Goal: Task Accomplishment & Management: Manage account settings

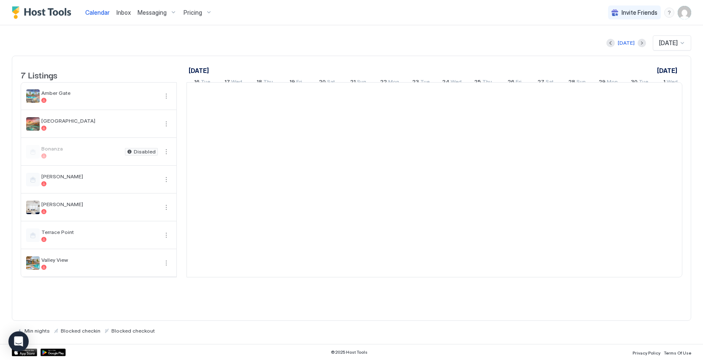
scroll to position [0, 469]
click at [150, 12] on span "Messaging" at bounding box center [152, 13] width 29 height 8
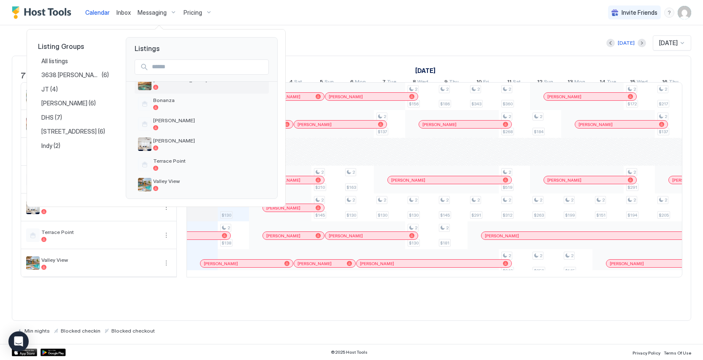
scroll to position [59, 0]
click at [163, 141] on div at bounding box center [209, 143] width 112 height 5
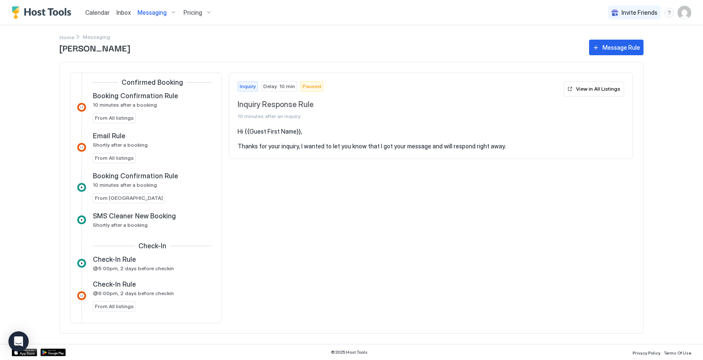
scroll to position [189, 0]
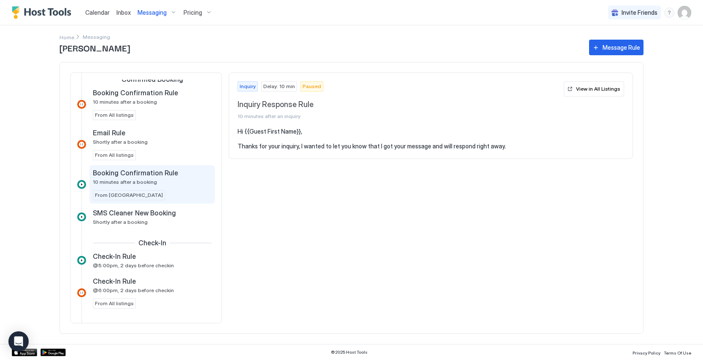
click at [171, 181] on div "Booking Confirmation Rule 10 minutes after a booking" at bounding box center [146, 177] width 107 height 16
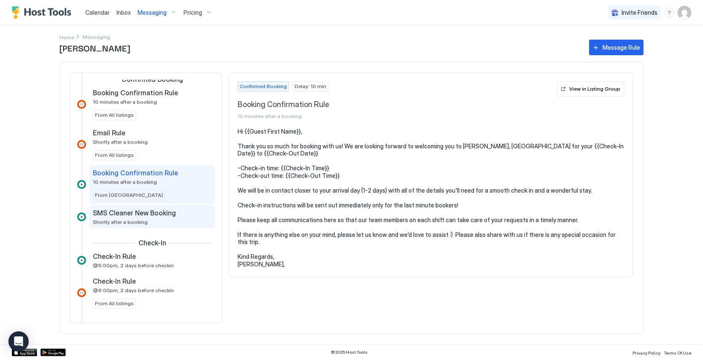
click at [177, 218] on div "SMS Cleaner New Booking Shortly after a booking" at bounding box center [146, 217] width 107 height 16
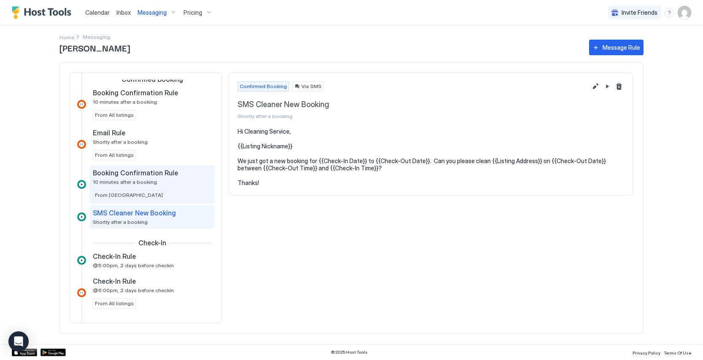
click at [179, 194] on div "Booking Confirmation Rule 10 minutes after a booking From [GEOGRAPHIC_DATA]" at bounding box center [152, 185] width 119 height 32
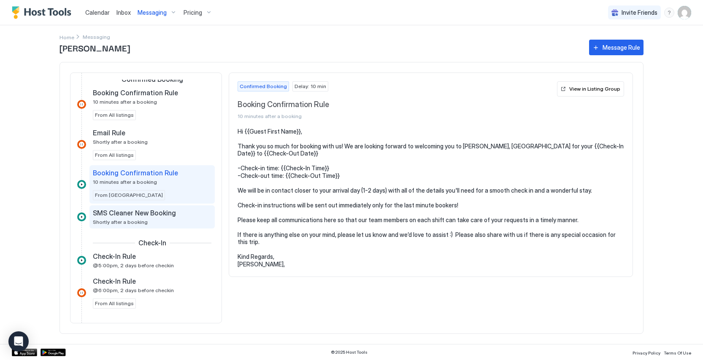
click at [179, 222] on div "SMS Cleaner New Booking Shortly after a booking" at bounding box center [146, 217] width 107 height 16
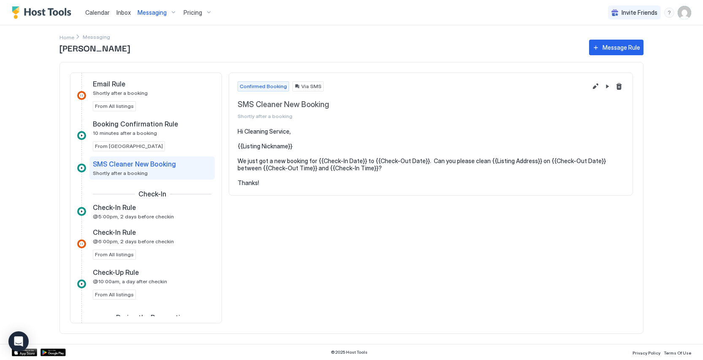
scroll to position [255, 0]
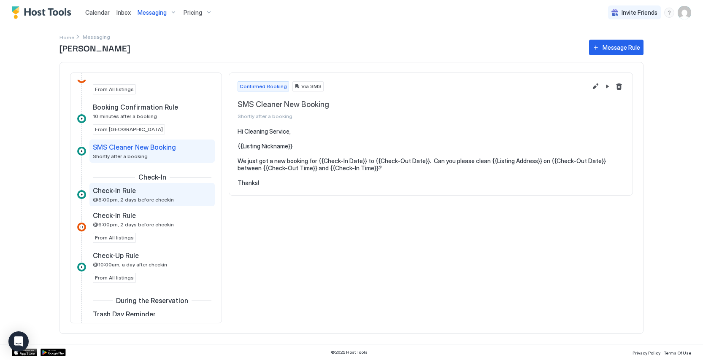
click at [177, 198] on div "Check-In Rule @5:00pm, 2 days before checkin" at bounding box center [146, 194] width 107 height 16
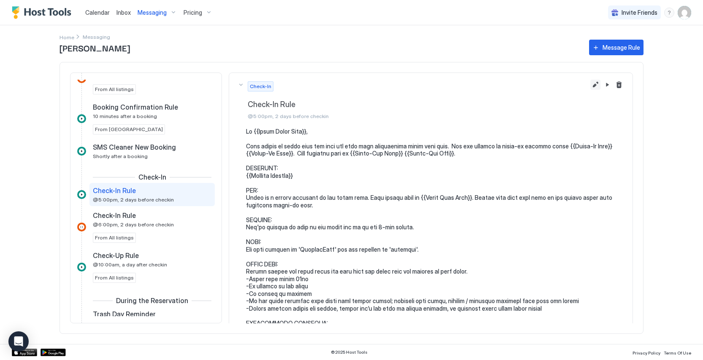
click at [593, 83] on button "Edit message rule" at bounding box center [595, 85] width 10 height 10
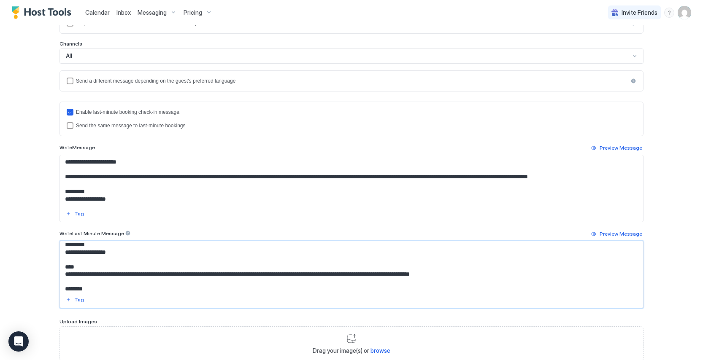
scroll to position [167, 0]
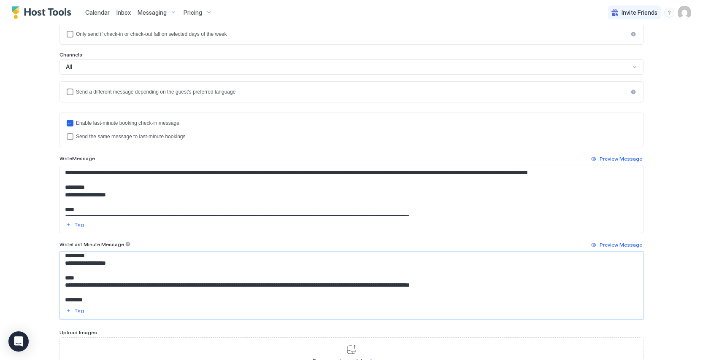
click at [182, 186] on textarea "Input Field" at bounding box center [351, 191] width 583 height 50
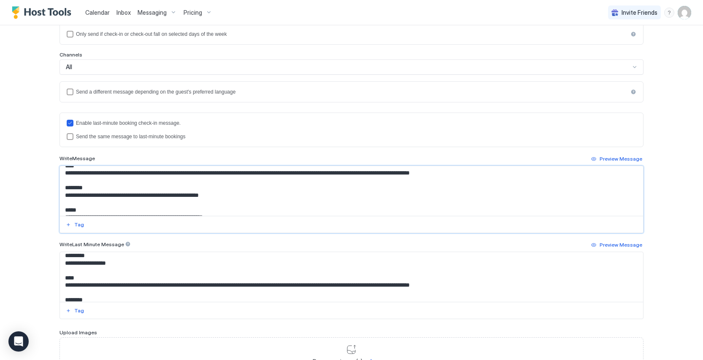
scroll to position [73, 0]
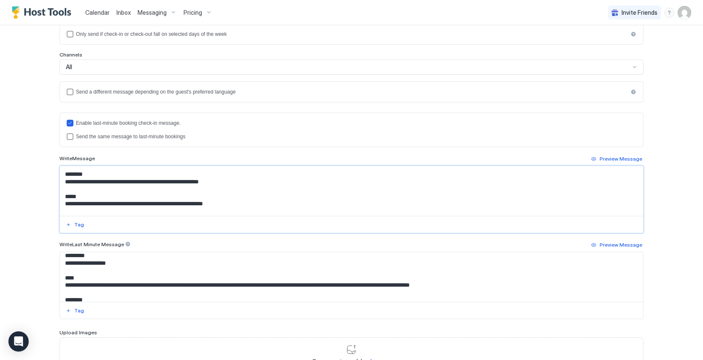
click at [182, 189] on textarea "Input Field" at bounding box center [351, 191] width 583 height 50
click at [240, 191] on textarea "Input Field" at bounding box center [351, 191] width 583 height 50
drag, startPoint x: 239, startPoint y: 187, endPoint x: 135, endPoint y: 186, distance: 103.8
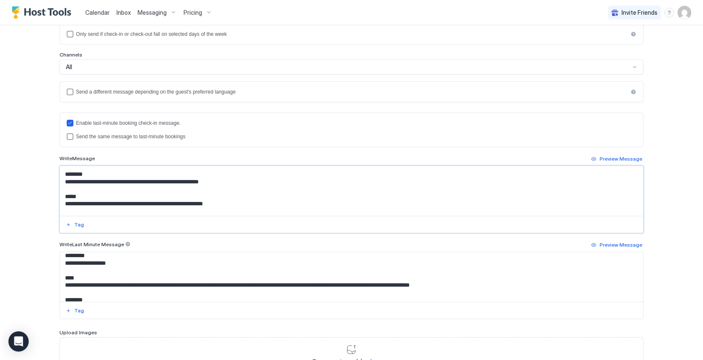
click at [135, 186] on textarea "Input Field" at bounding box center [351, 191] width 583 height 50
drag, startPoint x: 221, startPoint y: 189, endPoint x: 65, endPoint y: 191, distance: 155.7
click at [65, 191] on textarea "Input Field" at bounding box center [351, 191] width 583 height 50
click at [218, 190] on textarea "Input Field" at bounding box center [351, 191] width 583 height 50
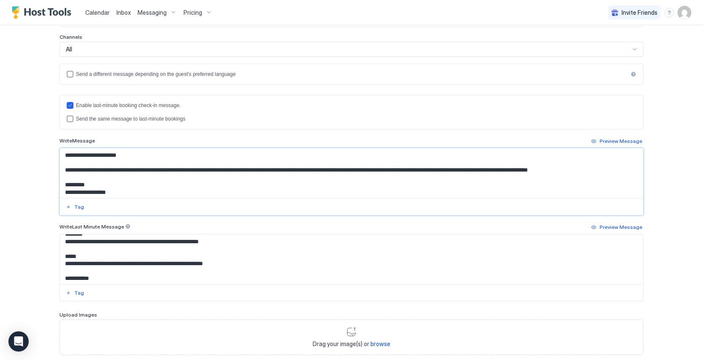
scroll to position [81, 0]
type textarea "**********"
click at [142, 251] on textarea "Input Field" at bounding box center [351, 260] width 583 height 50
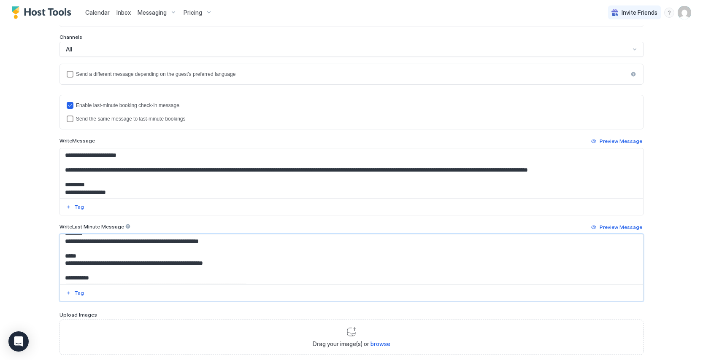
click at [161, 250] on textarea "Input Field" at bounding box center [351, 260] width 583 height 50
drag, startPoint x: 239, startPoint y: 252, endPoint x: 114, endPoint y: 246, distance: 125.0
click at [114, 246] on textarea "Input Field" at bounding box center [351, 260] width 583 height 50
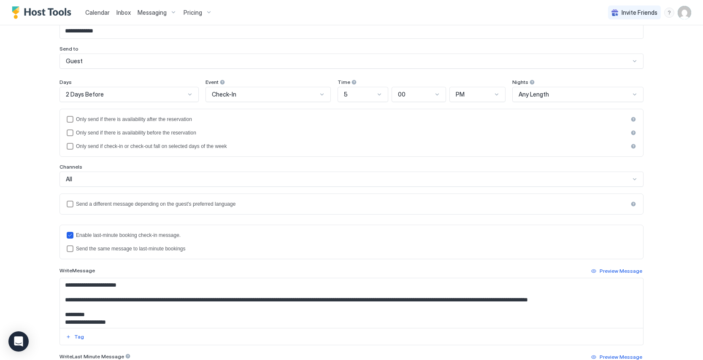
scroll to position [236, 0]
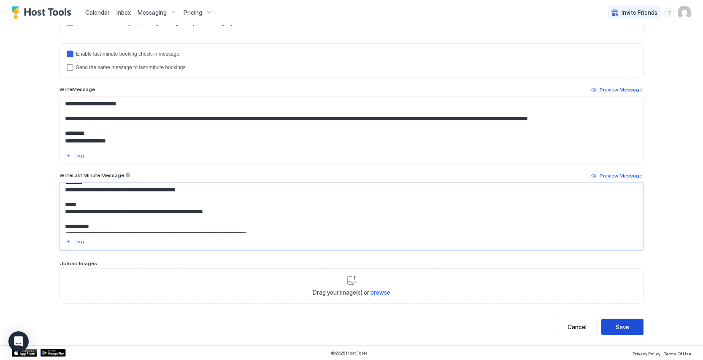
type textarea "**********"
click at [620, 328] on div "Save" at bounding box center [621, 327] width 13 height 9
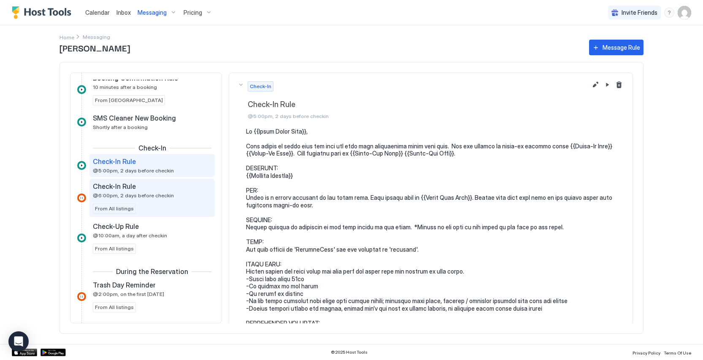
scroll to position [143, 0]
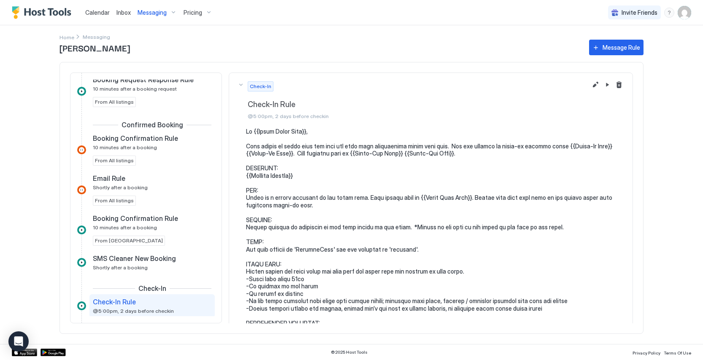
click at [162, 18] on div "Messaging" at bounding box center [157, 12] width 46 height 14
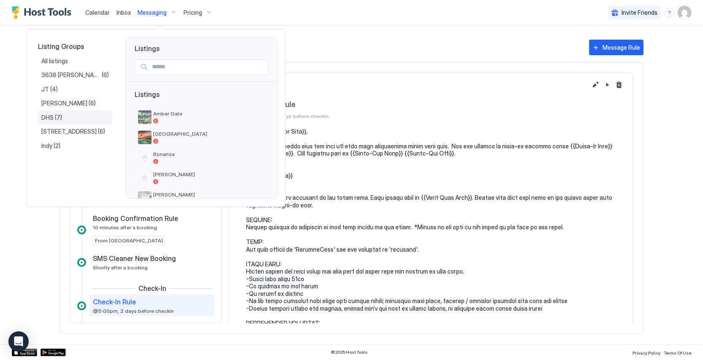
click at [75, 122] on div "DHS (7)" at bounding box center [75, 118] width 74 height 14
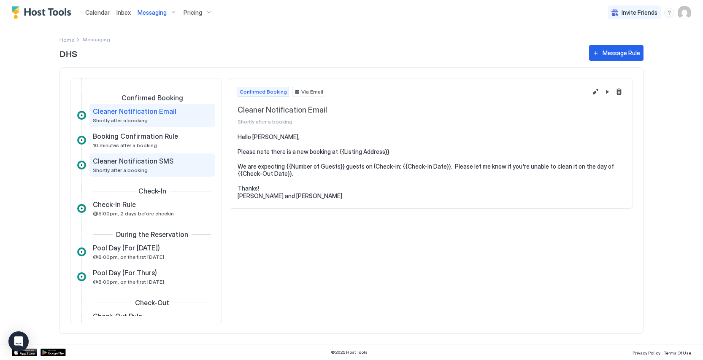
scroll to position [26, 0]
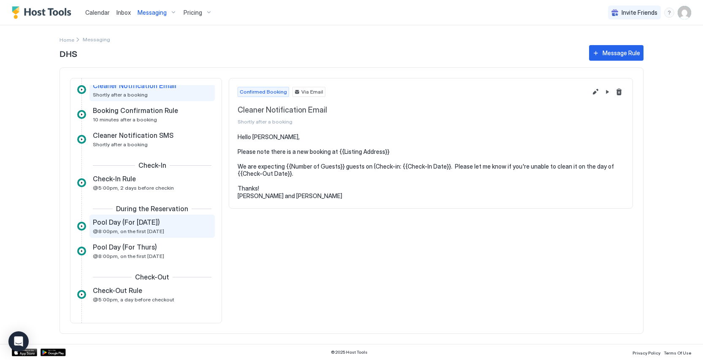
click at [176, 230] on div "Pool Day (For [DATE]) @8:00pm, on the first [DATE]" at bounding box center [146, 226] width 107 height 16
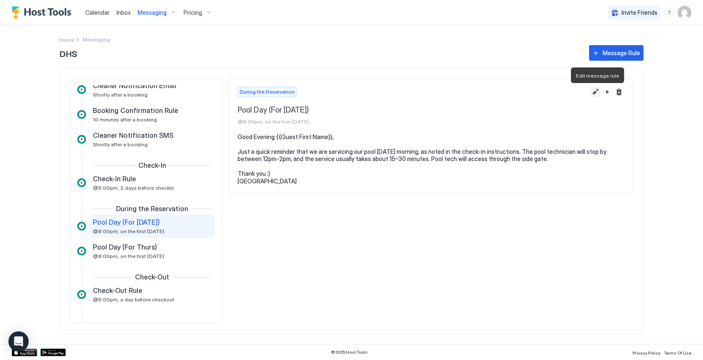
click at [597, 92] on button "Edit message rule" at bounding box center [595, 92] width 10 height 10
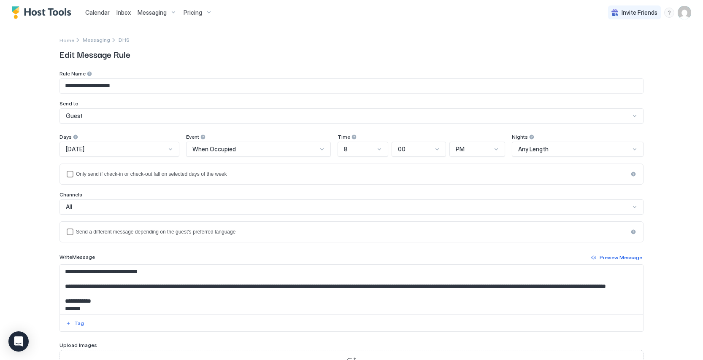
click at [163, 149] on div "[DATE]" at bounding box center [116, 150] width 100 height 8
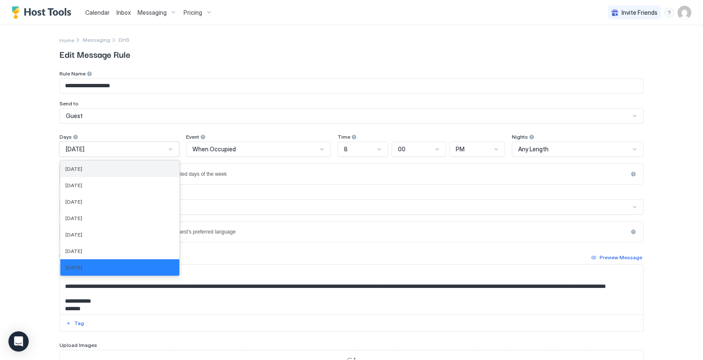
click at [115, 169] on div "[DATE]" at bounding box center [119, 169] width 109 height 6
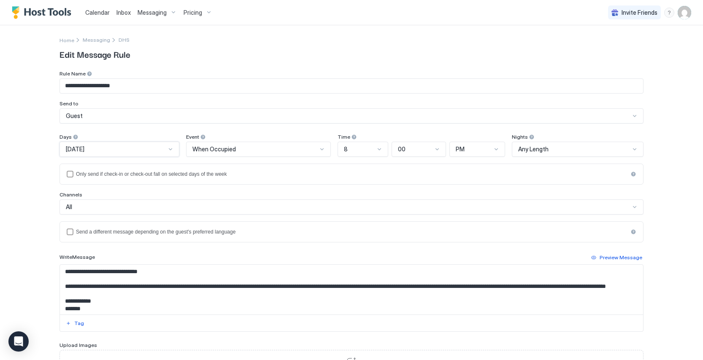
click at [45, 161] on div "**********" at bounding box center [351, 180] width 703 height 360
click at [369, 150] on div "8" at bounding box center [359, 150] width 31 height 8
click at [366, 261] on div "9" at bounding box center [363, 262] width 40 height 6
click at [470, 152] on div "PM" at bounding box center [474, 150] width 36 height 8
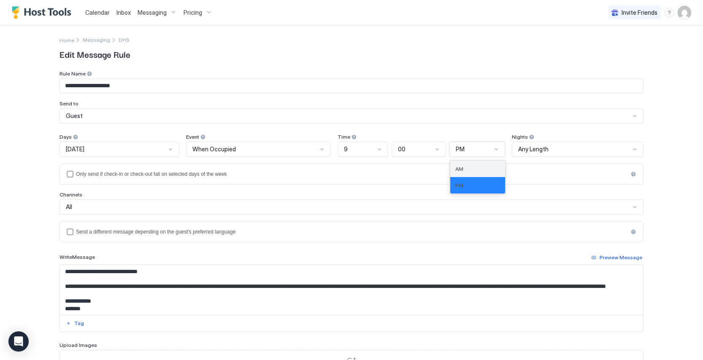
click at [475, 171] on div "AM" at bounding box center [477, 169] width 45 height 6
click at [13, 193] on div "**********" at bounding box center [351, 180] width 703 height 360
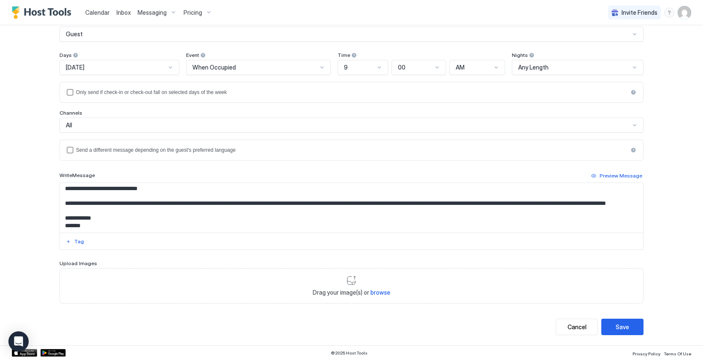
scroll to position [0, 0]
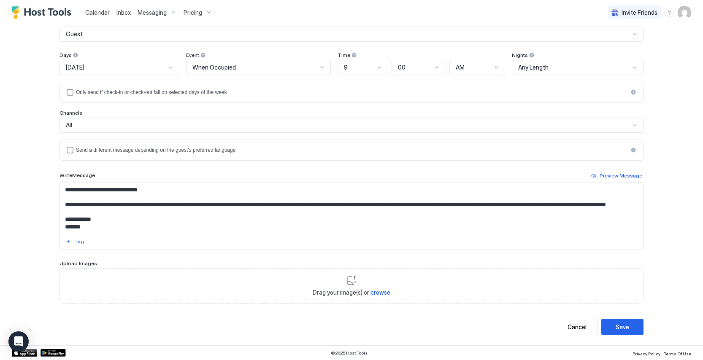
click at [94, 190] on textarea "**********" at bounding box center [351, 208] width 583 height 50
click at [168, 213] on textarea "**********" at bounding box center [351, 208] width 583 height 50
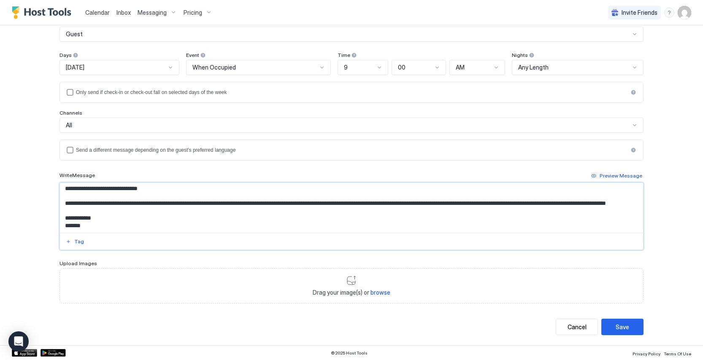
click at [213, 197] on textarea "**********" at bounding box center [351, 208] width 583 height 50
type textarea "**********"
click at [628, 328] on div "Save" at bounding box center [621, 327] width 13 height 9
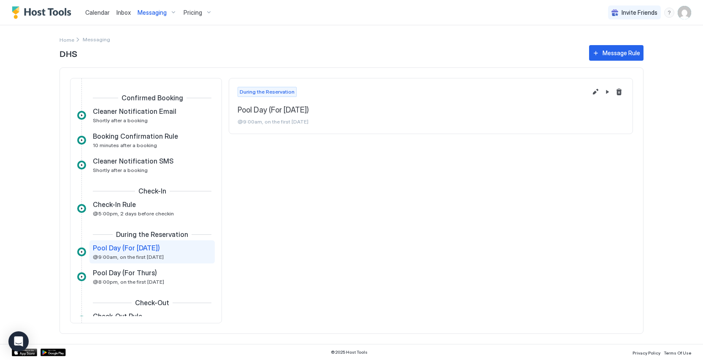
scroll to position [26, 0]
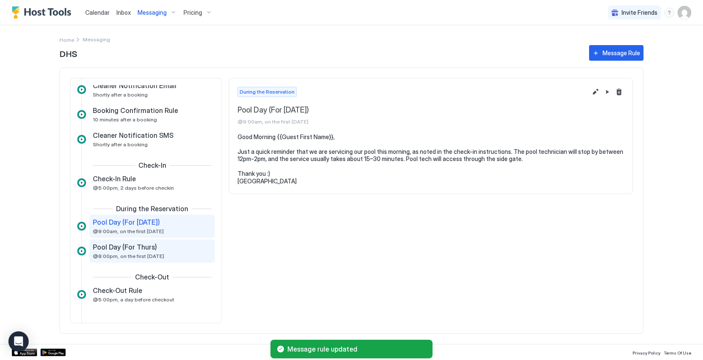
click at [191, 251] on div "Pool Day (For Thurs) @8:00pm, on the first [DATE]" at bounding box center [146, 251] width 107 height 16
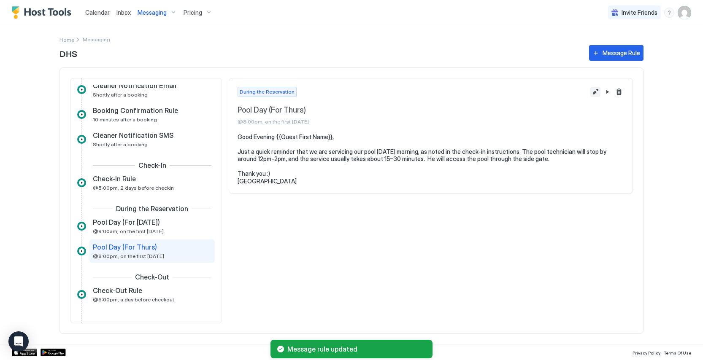
click at [593, 91] on button "Edit message rule" at bounding box center [595, 92] width 10 height 10
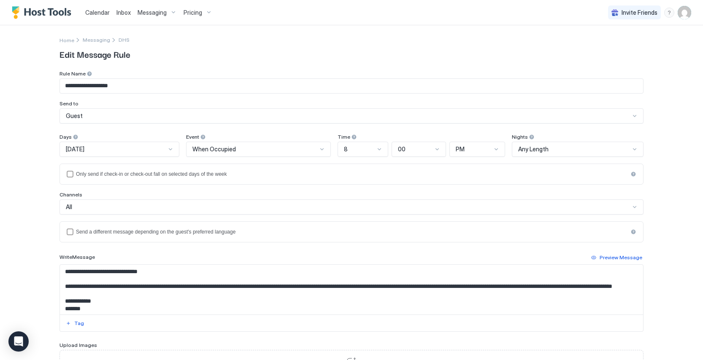
click at [166, 148] on div "[DATE]" at bounding box center [116, 150] width 100 height 8
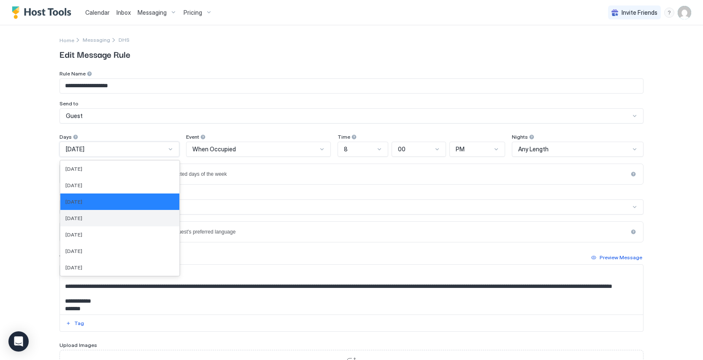
click at [147, 218] on div "[DATE]" at bounding box center [119, 218] width 109 height 6
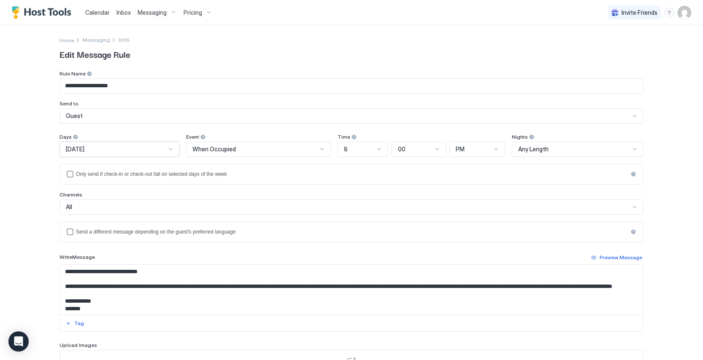
click at [374, 151] on div "8" at bounding box center [359, 150] width 31 height 8
click at [362, 272] on div "9" at bounding box center [363, 274] width 40 height 6
click at [461, 148] on span "PM" at bounding box center [460, 150] width 9 height 8
click at [469, 164] on div "AM" at bounding box center [477, 169] width 55 height 16
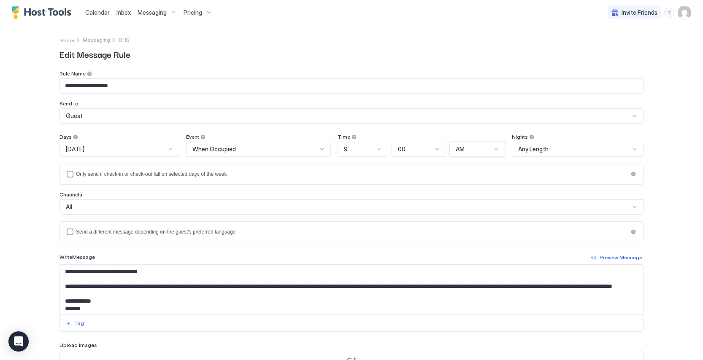
click at [27, 221] on div "**********" at bounding box center [351, 180] width 703 height 360
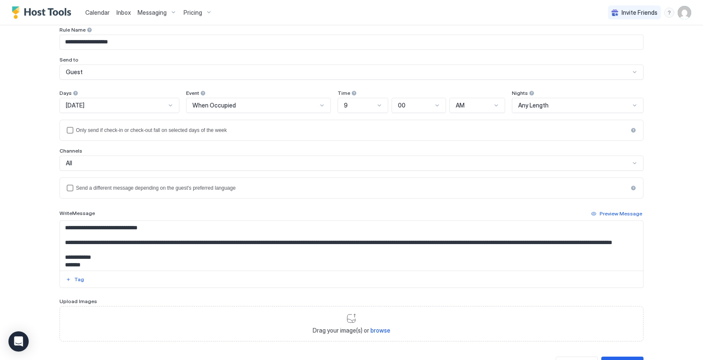
scroll to position [51, 0]
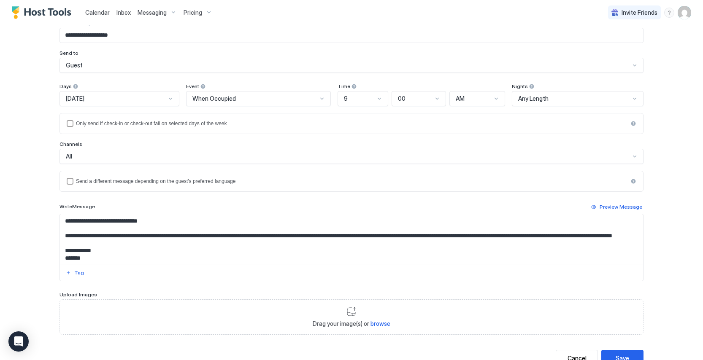
click at [89, 220] on textarea "**********" at bounding box center [351, 239] width 583 height 50
click at [214, 237] on textarea "**********" at bounding box center [351, 239] width 583 height 50
click at [205, 237] on textarea "**********" at bounding box center [351, 239] width 583 height 50
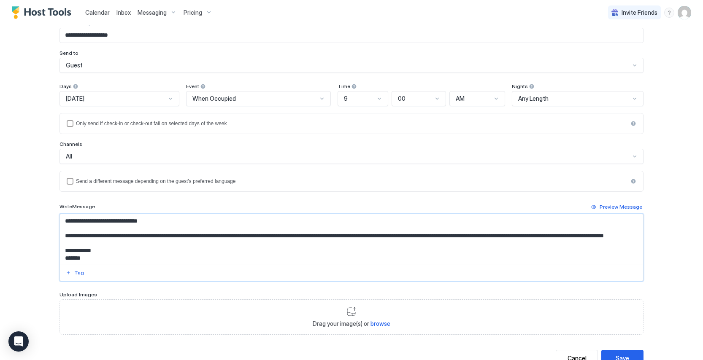
click at [205, 237] on textarea "**********" at bounding box center [351, 239] width 583 height 50
click at [221, 237] on textarea "**********" at bounding box center [351, 239] width 583 height 50
type textarea "**********"
click at [628, 354] on div "Save" at bounding box center [621, 358] width 13 height 9
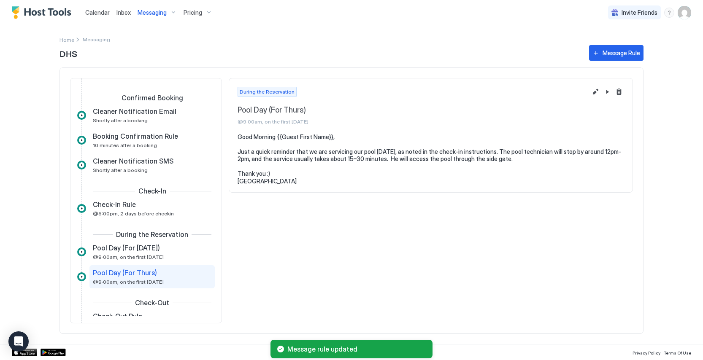
scroll to position [26, 0]
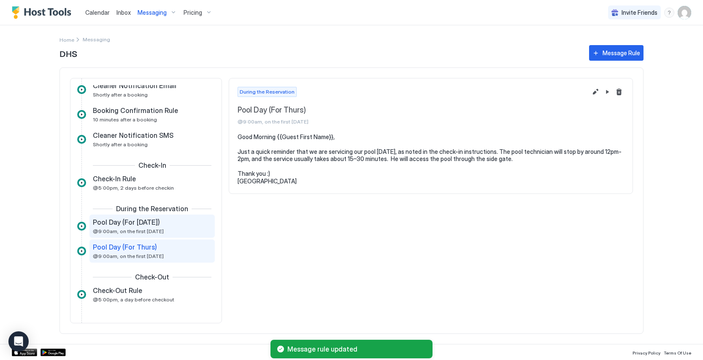
click at [184, 221] on div "Pool Day (For [DATE])" at bounding box center [146, 222] width 107 height 8
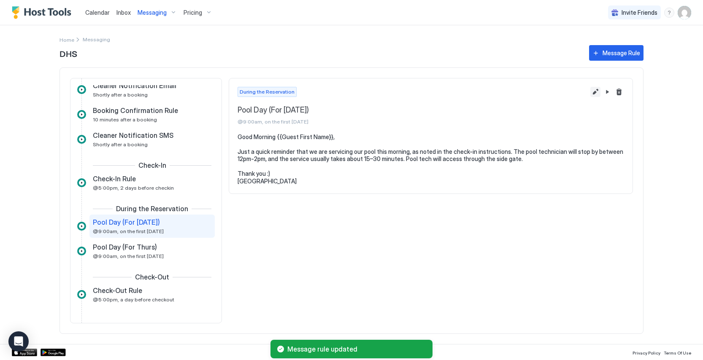
click at [594, 91] on button "Edit message rule" at bounding box center [595, 92] width 10 height 10
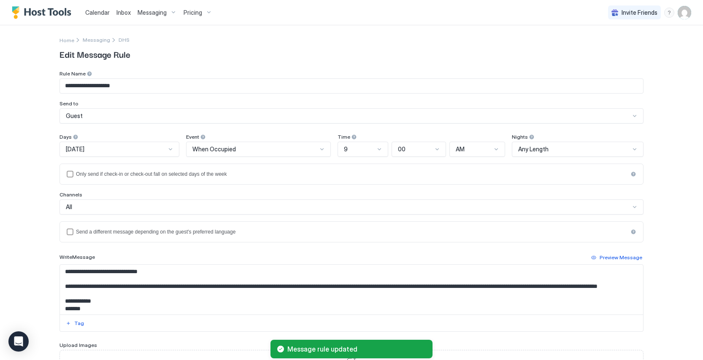
click at [216, 289] on textarea "**********" at bounding box center [351, 290] width 583 height 50
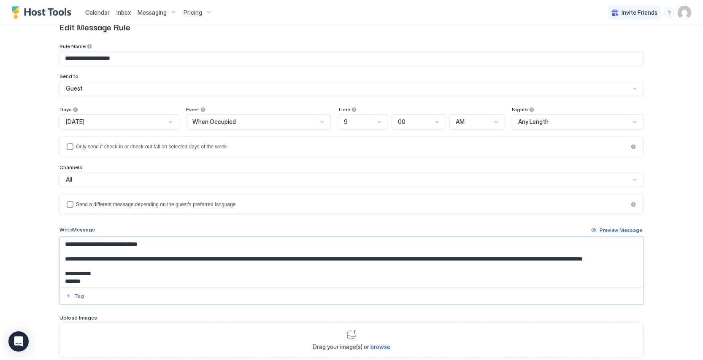
scroll to position [62, 0]
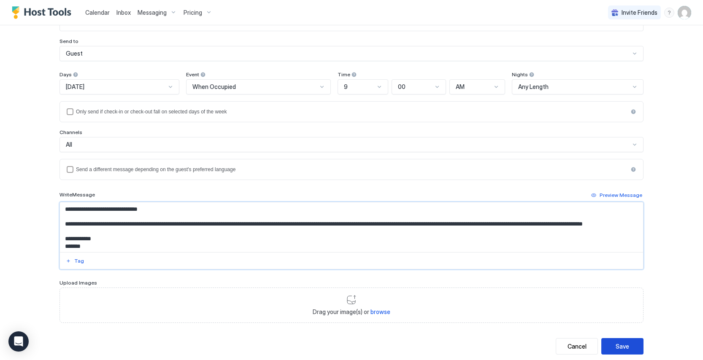
type textarea "**********"
click at [627, 347] on div "Save" at bounding box center [621, 346] width 13 height 9
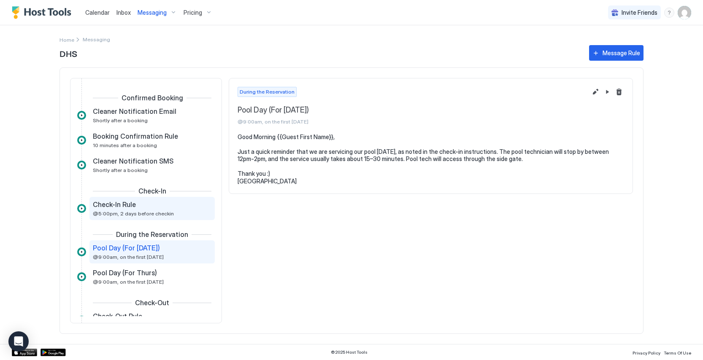
click at [164, 210] on div "Check-In Rule @5:00pm, 2 days before checkin" at bounding box center [146, 208] width 107 height 16
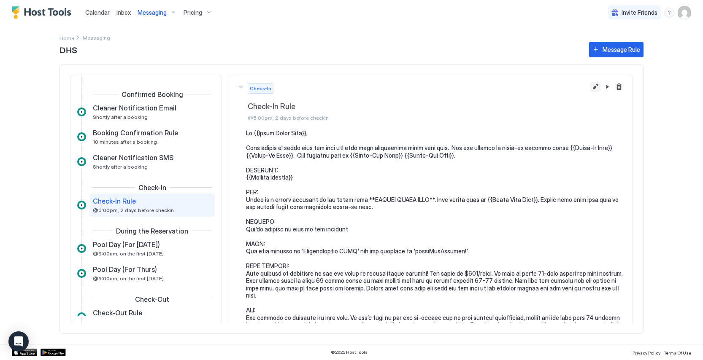
click at [593, 84] on button "Edit message rule" at bounding box center [595, 87] width 10 height 10
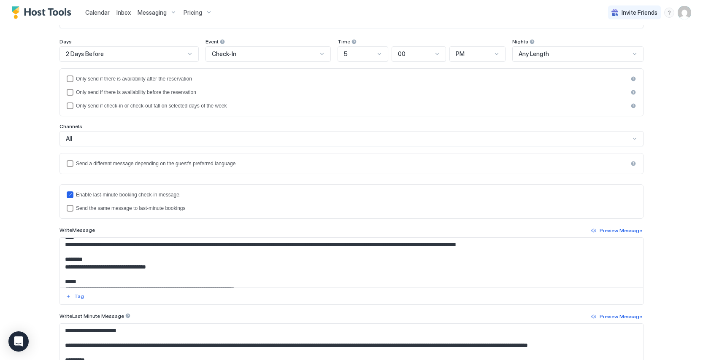
scroll to position [62, 0]
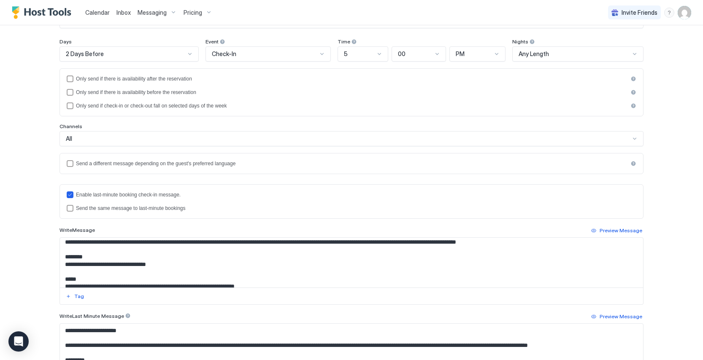
click at [554, 251] on textarea "Input Field" at bounding box center [351, 263] width 583 height 50
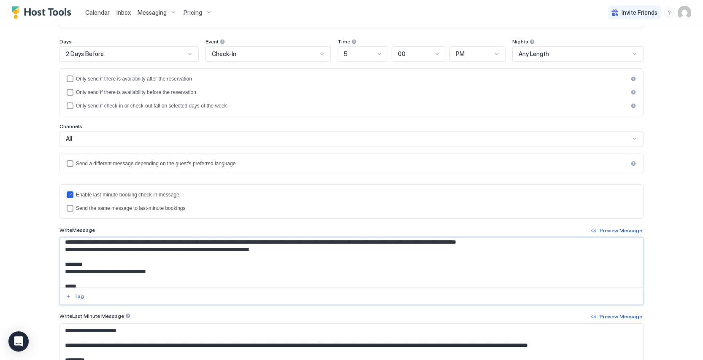
click at [267, 257] on textarea "Input Field" at bounding box center [351, 263] width 583 height 50
type textarea "**********"
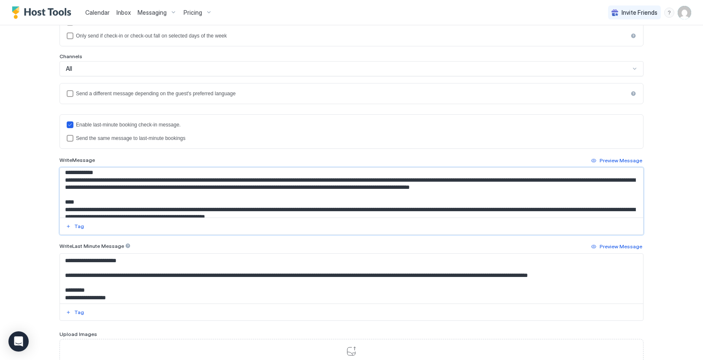
scroll to position [236, 0]
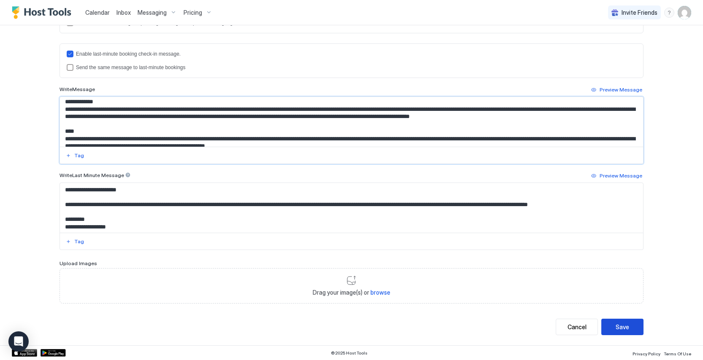
click at [638, 326] on button "Save" at bounding box center [622, 327] width 42 height 16
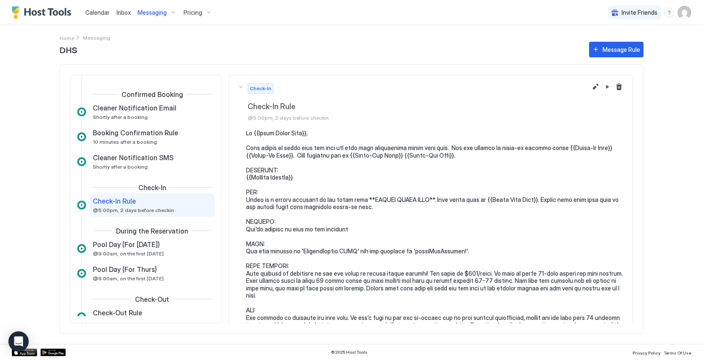
click at [159, 16] on span "Messaging" at bounding box center [152, 13] width 29 height 8
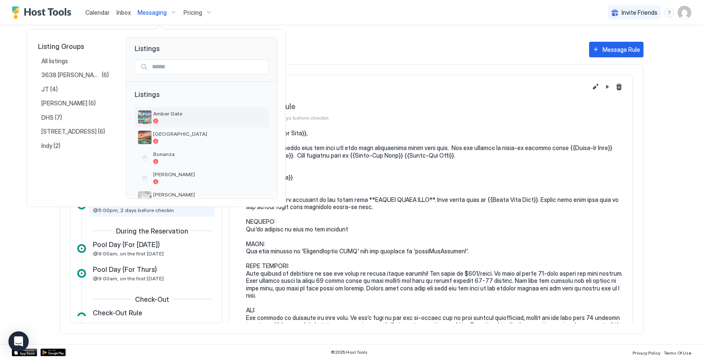
click at [174, 118] on div "Amber Gate" at bounding box center [209, 117] width 112 height 13
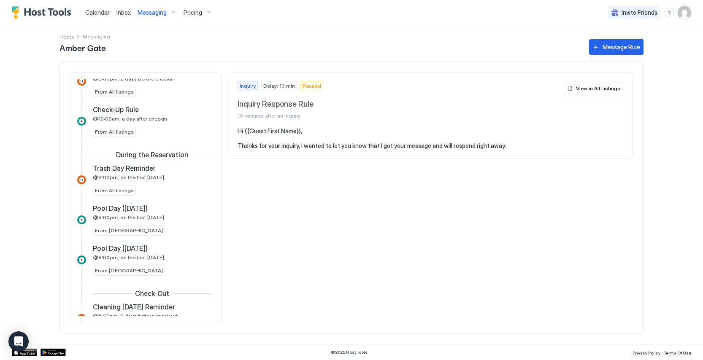
scroll to position [466, 0]
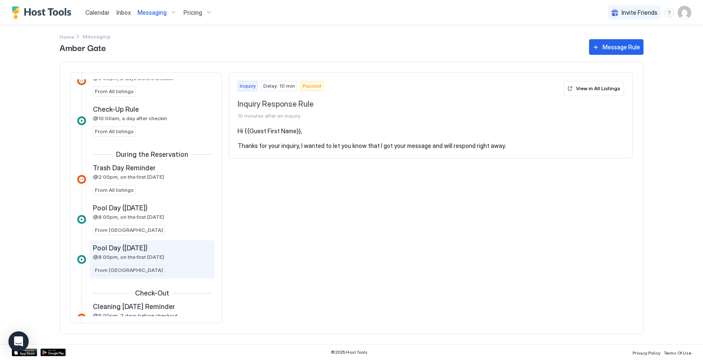
click at [161, 256] on span "@8:00pm, on the first [DATE]" at bounding box center [128, 257] width 71 height 6
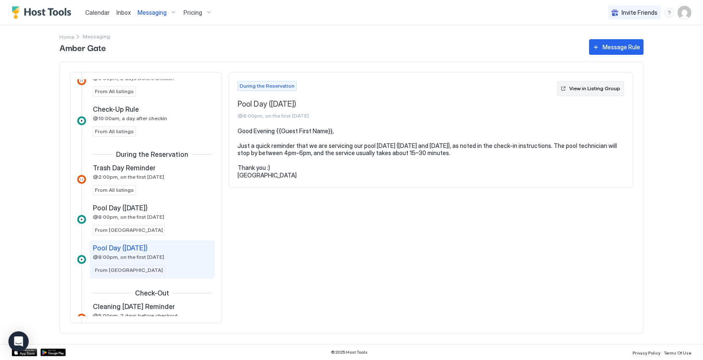
click at [587, 91] on div "View in Listing Group" at bounding box center [594, 89] width 51 height 8
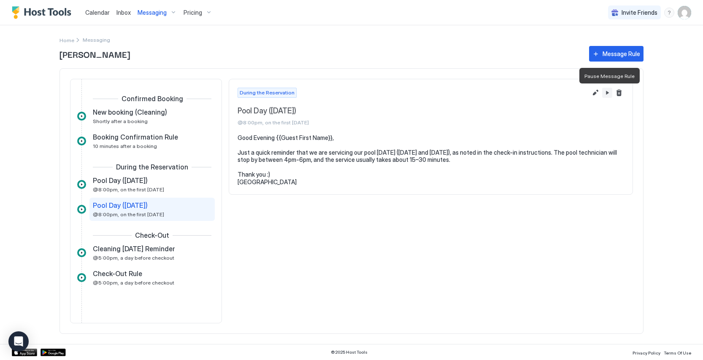
click at [606, 94] on button "Pause Message Rule" at bounding box center [607, 93] width 10 height 10
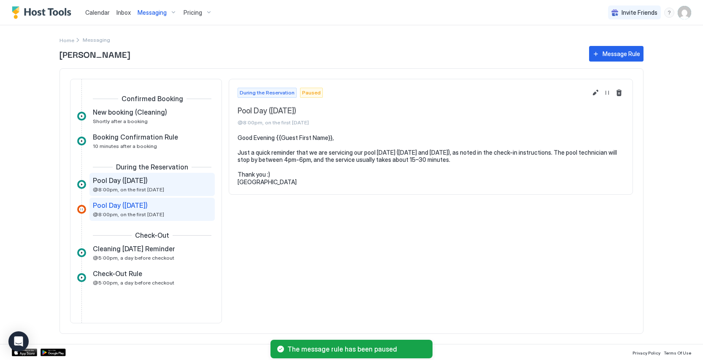
click at [145, 186] on div "Pool Day ([DATE]) @8:00pm, on the first [DATE]" at bounding box center [146, 184] width 107 height 16
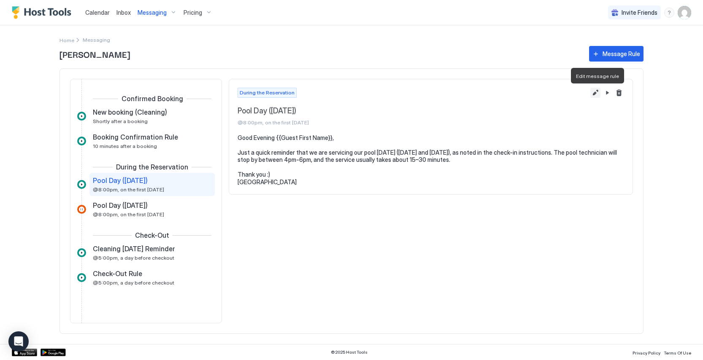
click at [596, 95] on button "Edit message rule" at bounding box center [595, 93] width 10 height 10
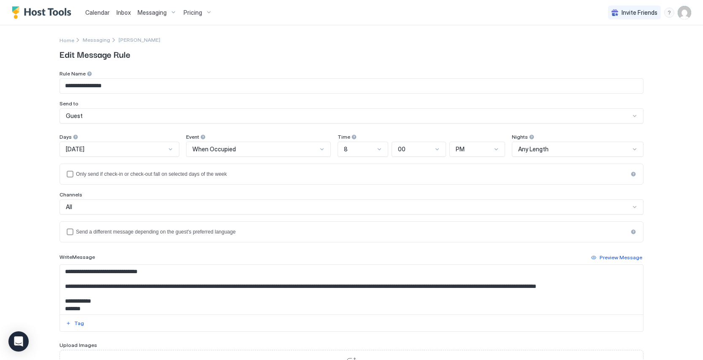
click at [166, 154] on div "[DATE]" at bounding box center [119, 149] width 120 height 15
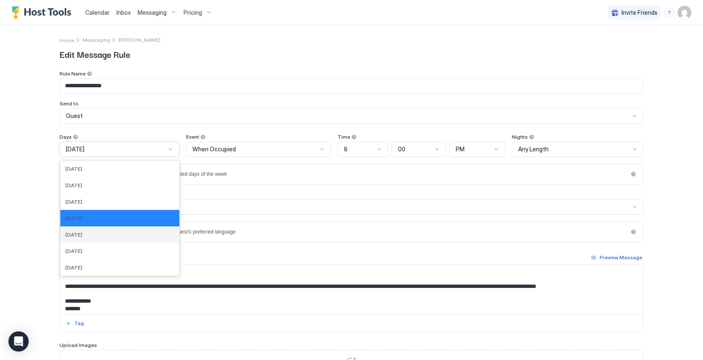
click at [132, 236] on div "[DATE]" at bounding box center [119, 235] width 109 height 6
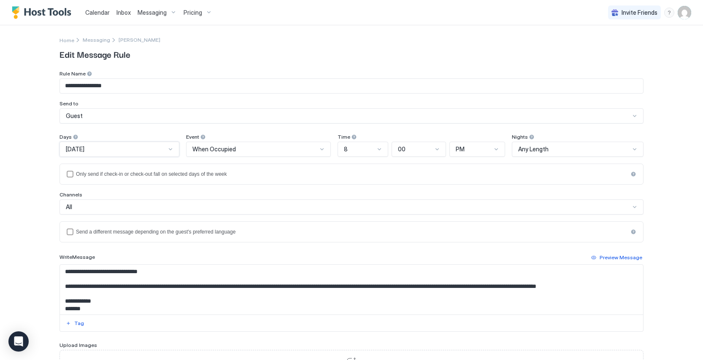
click at [379, 151] on div at bounding box center [379, 149] width 7 height 7
click at [362, 273] on div "9" at bounding box center [363, 266] width 50 height 16
click at [469, 146] on div "PM" at bounding box center [474, 150] width 36 height 8
click at [470, 167] on div "AM" at bounding box center [477, 169] width 45 height 6
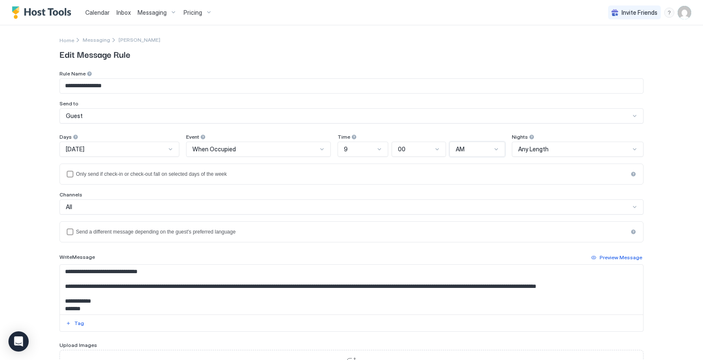
click at [33, 210] on div "**********" at bounding box center [351, 180] width 703 height 360
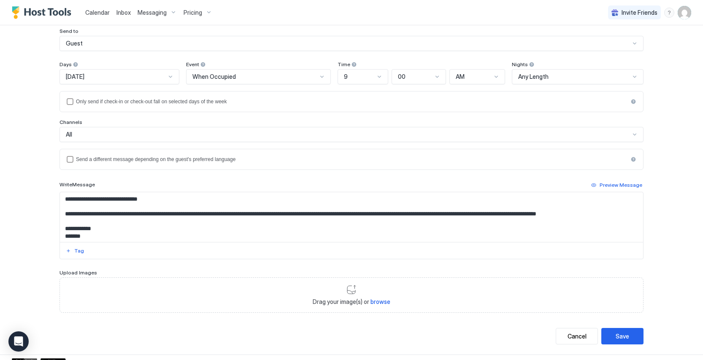
scroll to position [73, 0]
click at [94, 200] on textarea "**********" at bounding box center [351, 217] width 583 height 50
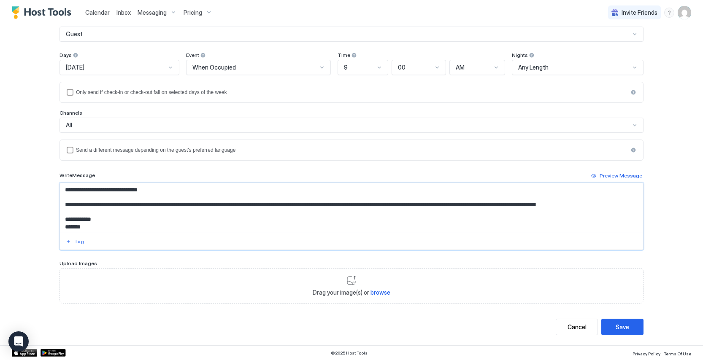
click at [213, 205] on textarea "**********" at bounding box center [351, 208] width 583 height 50
click at [230, 204] on textarea "**********" at bounding box center [351, 208] width 583 height 50
drag, startPoint x: 267, startPoint y: 205, endPoint x: 216, endPoint y: 202, distance: 52.0
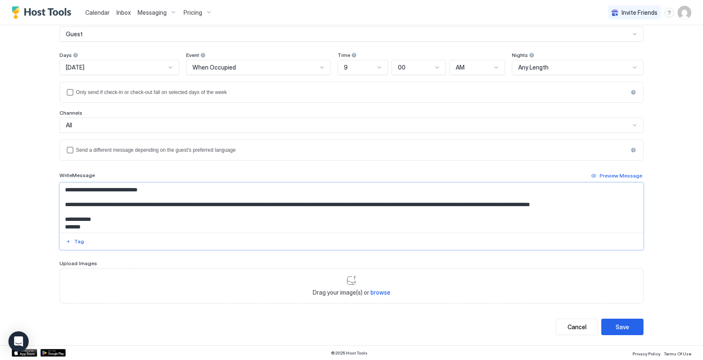
click at [216, 202] on textarea "**********" at bounding box center [351, 208] width 583 height 50
type textarea "**********"
click at [629, 329] on button "Save" at bounding box center [622, 327] width 42 height 16
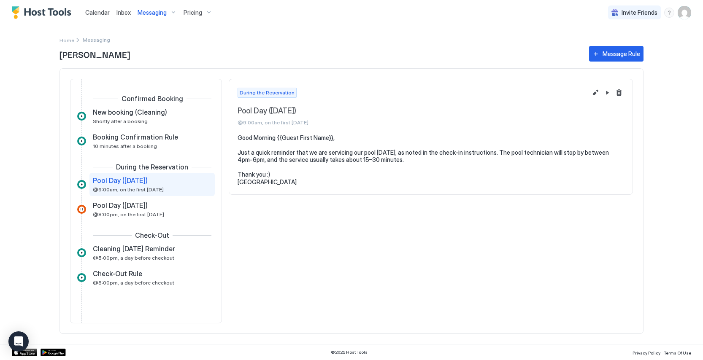
click at [164, 18] on div "Messaging" at bounding box center [157, 12] width 46 height 14
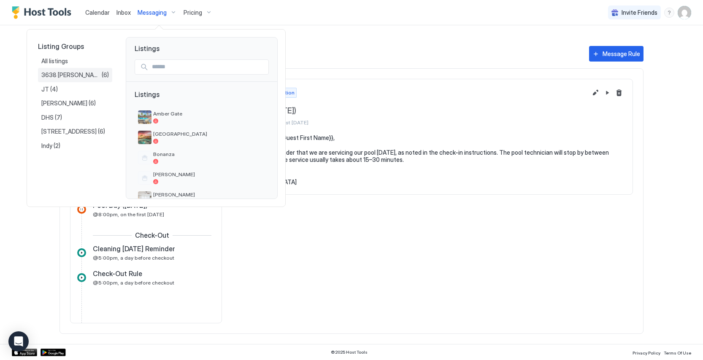
click at [71, 76] on span "3638 [PERSON_NAME]" at bounding box center [71, 75] width 60 height 8
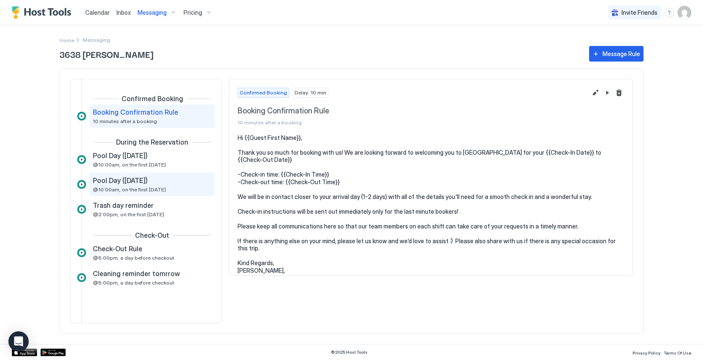
click at [170, 186] on div "Pool Day ([DATE]) @10:00am, on the first [DATE]" at bounding box center [146, 184] width 107 height 16
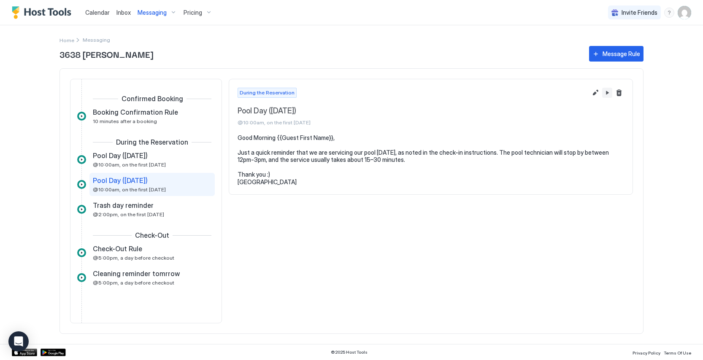
click at [606, 92] on button "Pause Message Rule" at bounding box center [607, 93] width 10 height 10
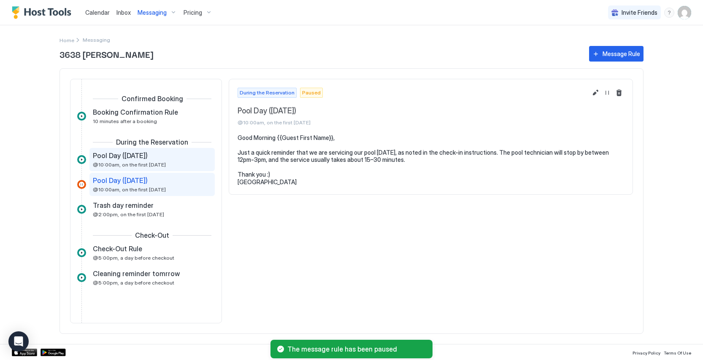
click at [158, 160] on div "Pool Day ([DATE]) @10:00am, on the first [DATE]" at bounding box center [146, 159] width 107 height 16
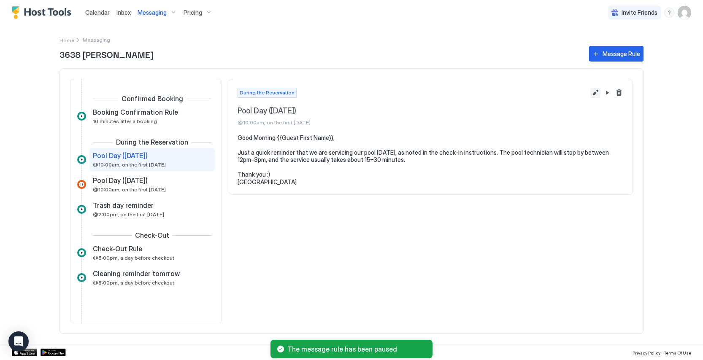
click at [597, 92] on button "Edit message rule" at bounding box center [595, 93] width 10 height 10
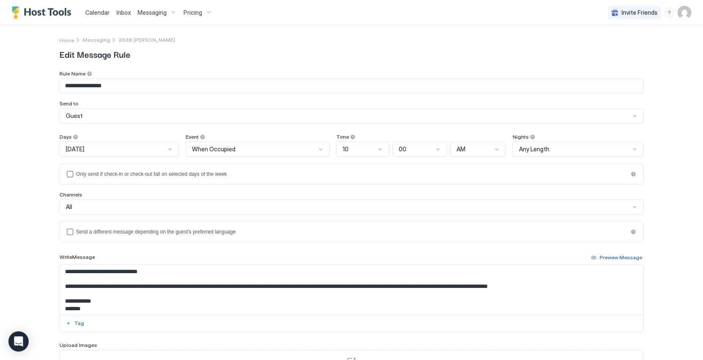
click at [381, 149] on div at bounding box center [380, 149] width 7 height 7
click at [360, 258] on div "9" at bounding box center [363, 257] width 42 height 6
click at [42, 201] on div "**********" at bounding box center [351, 180] width 703 height 360
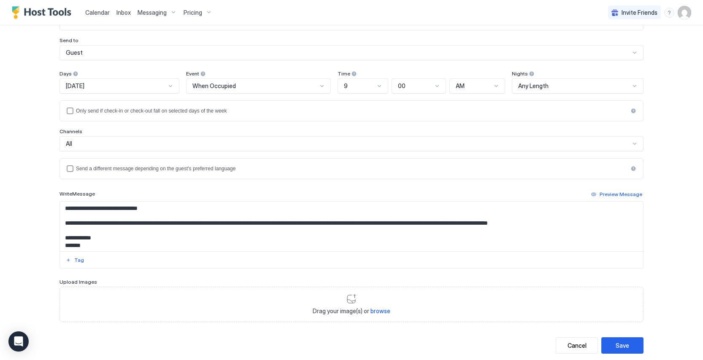
scroll to position [77, 0]
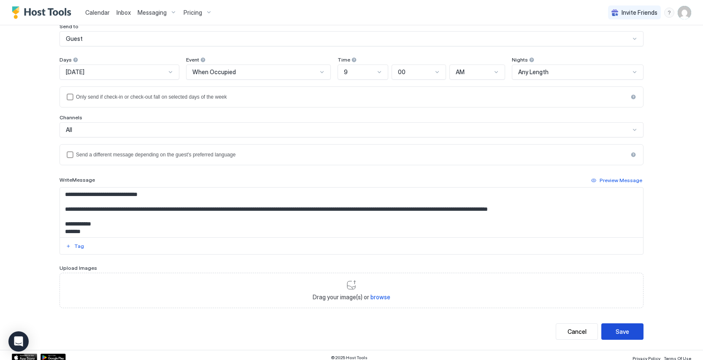
click at [634, 334] on button "Save" at bounding box center [622, 332] width 42 height 16
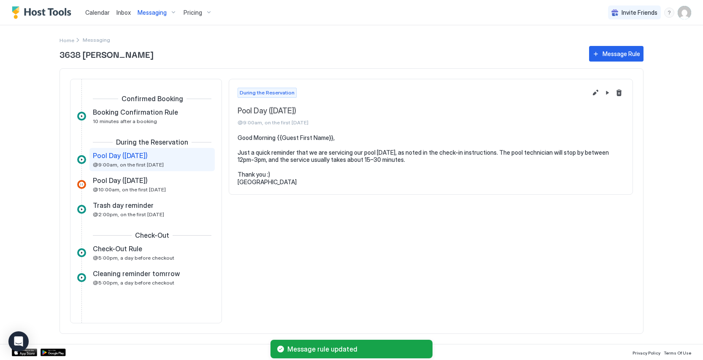
click at [168, 15] on div "Messaging" at bounding box center [157, 12] width 46 height 14
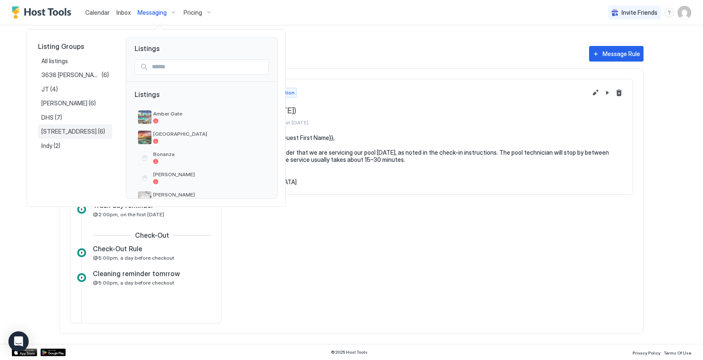
click at [71, 129] on span "[STREET_ADDRESS]" at bounding box center [69, 132] width 57 height 8
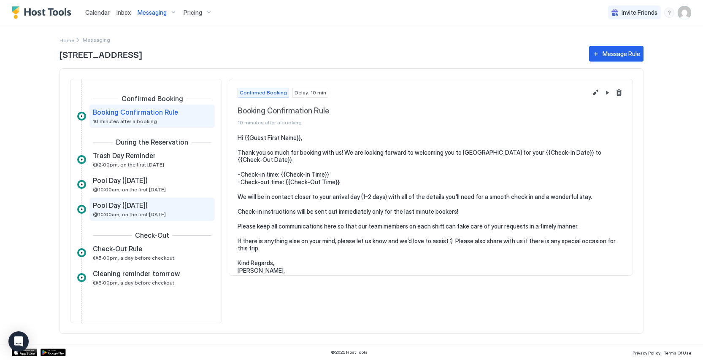
click at [169, 203] on div "Pool Day ([DATE])" at bounding box center [146, 205] width 107 height 8
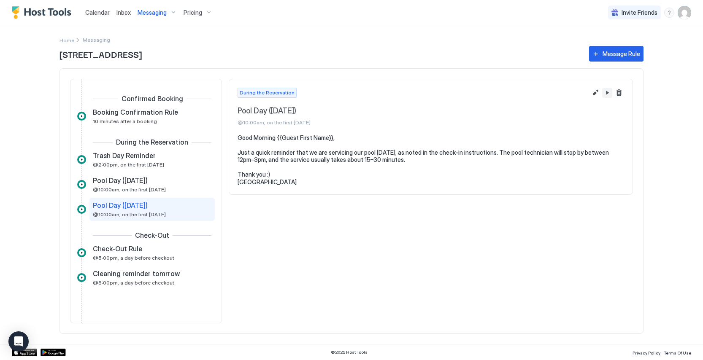
click at [605, 93] on button "Pause Message Rule" at bounding box center [607, 93] width 10 height 10
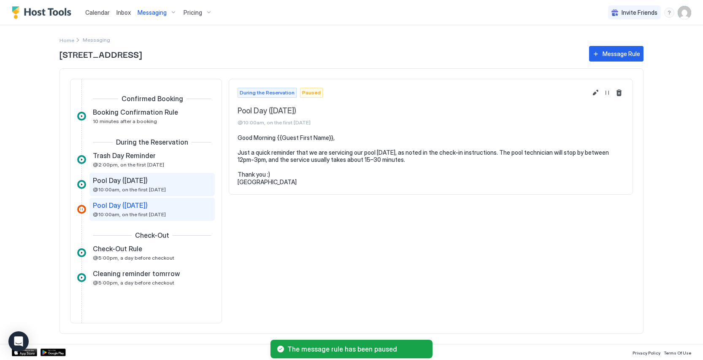
click at [150, 181] on div "Pool Day ([DATE])" at bounding box center [146, 180] width 107 height 8
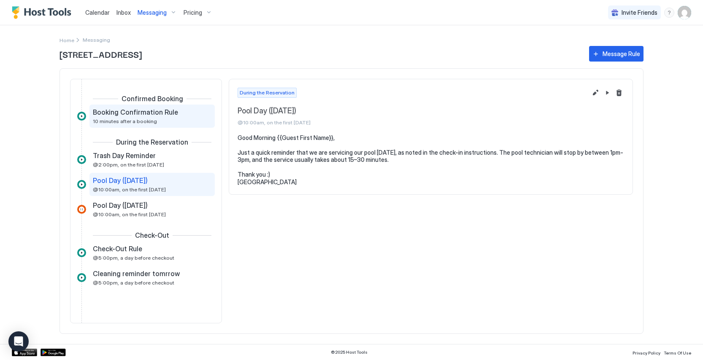
click at [144, 113] on span "Booking Confirmation Rule" at bounding box center [135, 112] width 85 height 8
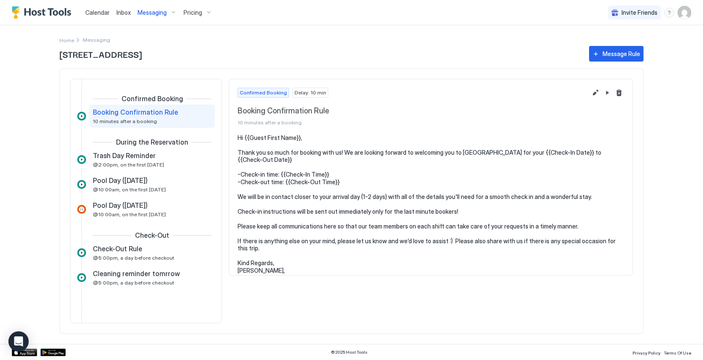
click at [164, 15] on span "Messaging" at bounding box center [152, 13] width 29 height 8
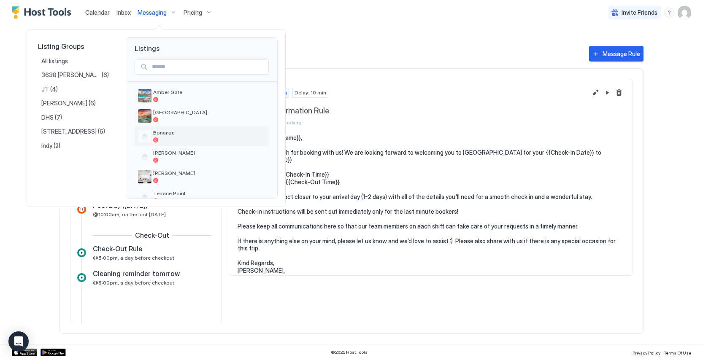
scroll to position [24, 0]
click at [171, 91] on span "Amber Gate" at bounding box center [209, 89] width 112 height 6
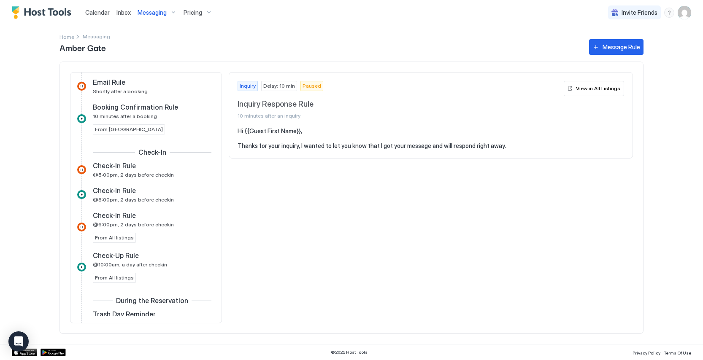
scroll to position [324, 0]
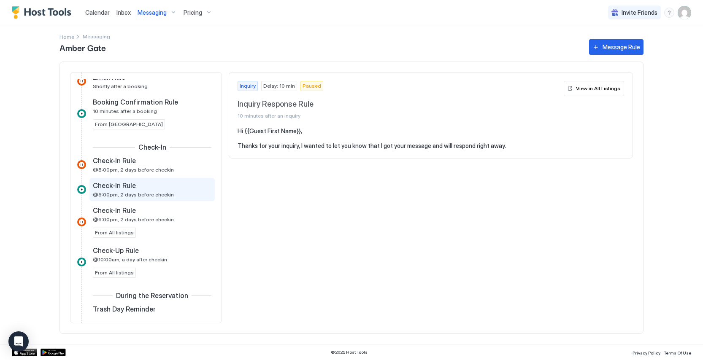
click at [150, 186] on div "Check-In Rule" at bounding box center [146, 185] width 107 height 8
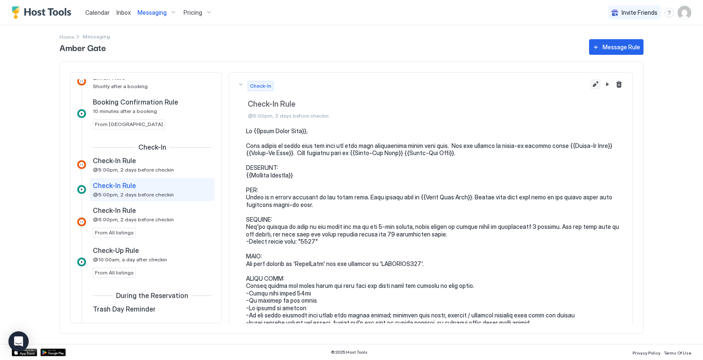
click at [596, 84] on button "Edit message rule" at bounding box center [595, 84] width 10 height 10
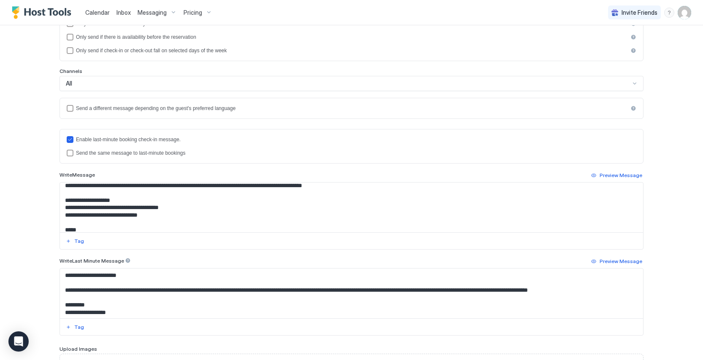
scroll to position [174, 0]
click at [116, 214] on textarea "Input Field" at bounding box center [351, 208] width 583 height 50
click at [111, 214] on textarea "Input Field" at bounding box center [351, 208] width 583 height 50
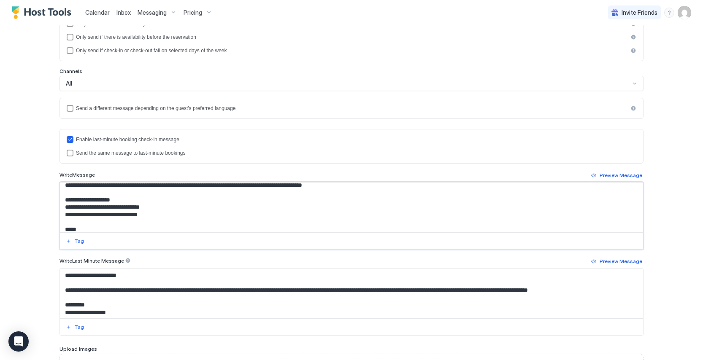
click at [153, 216] on textarea "Input Field" at bounding box center [351, 208] width 583 height 50
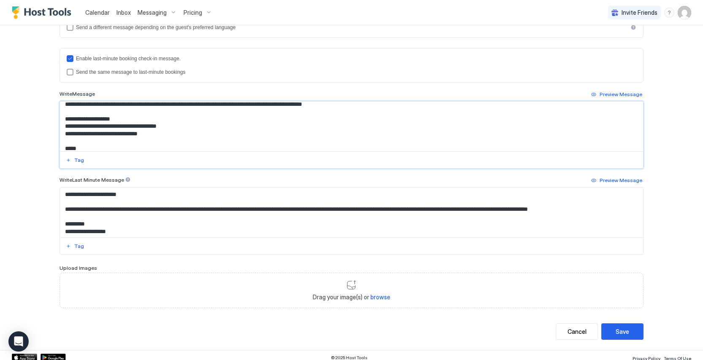
scroll to position [236, 0]
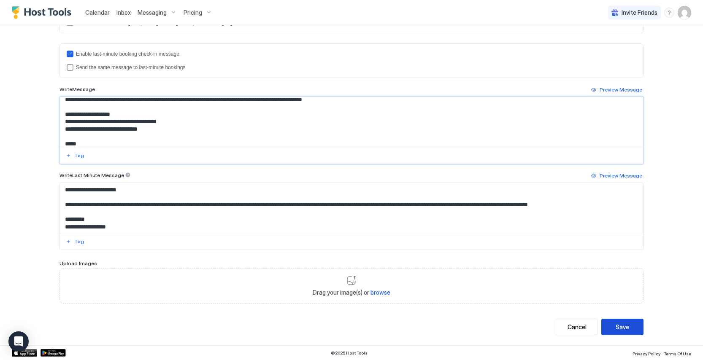
type textarea "**********"
click at [635, 326] on button "Save" at bounding box center [622, 327] width 42 height 16
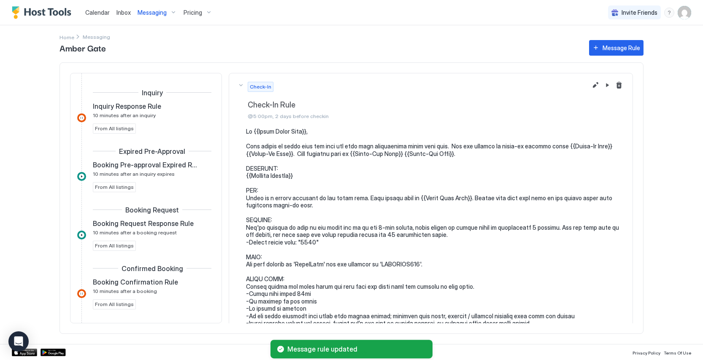
scroll to position [222, 0]
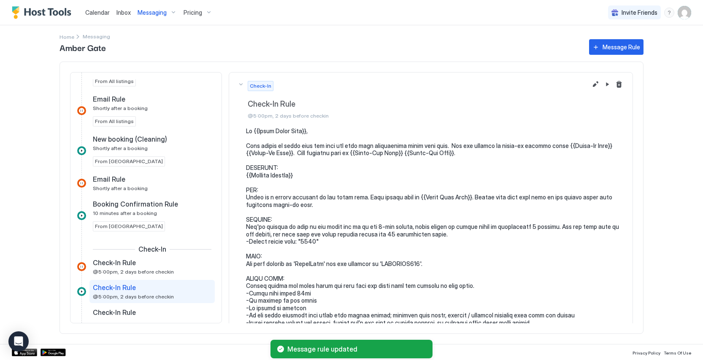
click at [166, 16] on div "Messaging" at bounding box center [157, 12] width 46 height 14
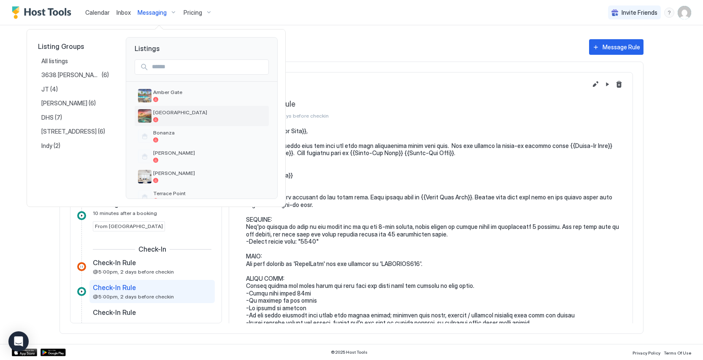
scroll to position [24, 0]
click at [187, 113] on span "[GEOGRAPHIC_DATA]" at bounding box center [209, 110] width 112 height 6
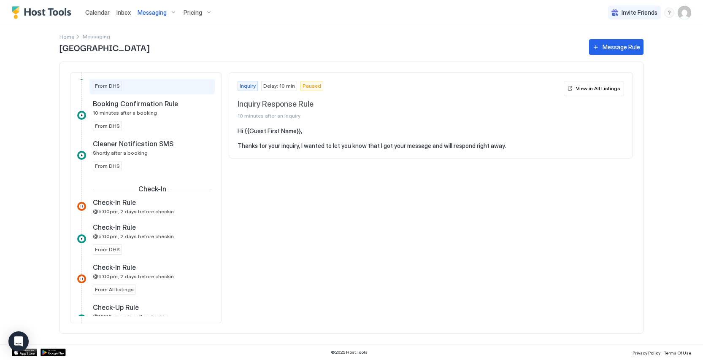
scroll to position [299, 0]
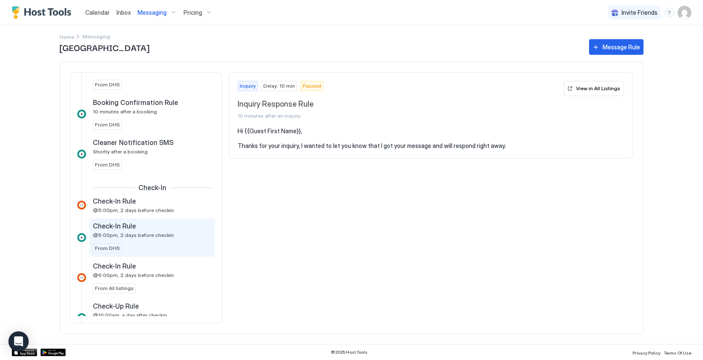
click at [162, 229] on div "Check-In Rule" at bounding box center [146, 226] width 107 height 8
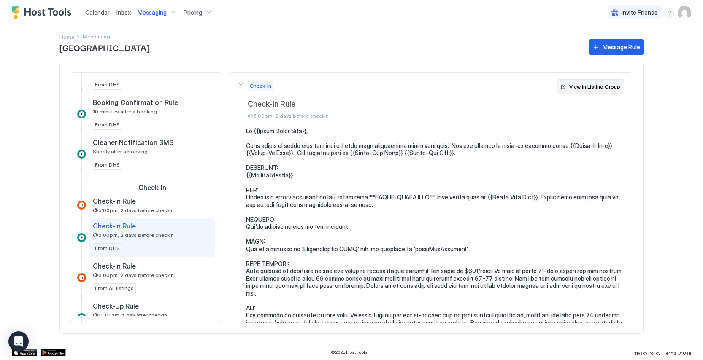
click at [596, 89] on div "View in Listing Group" at bounding box center [594, 87] width 51 height 8
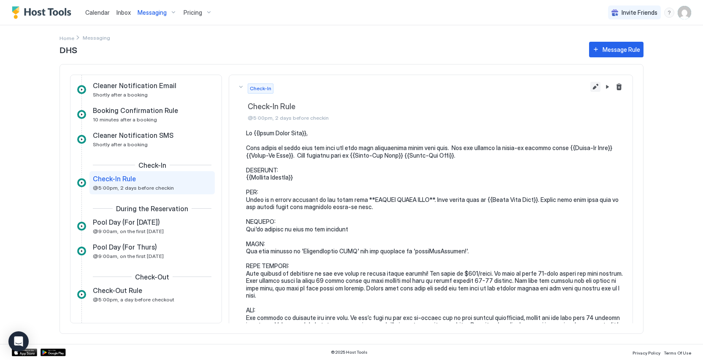
scroll to position [6, 0]
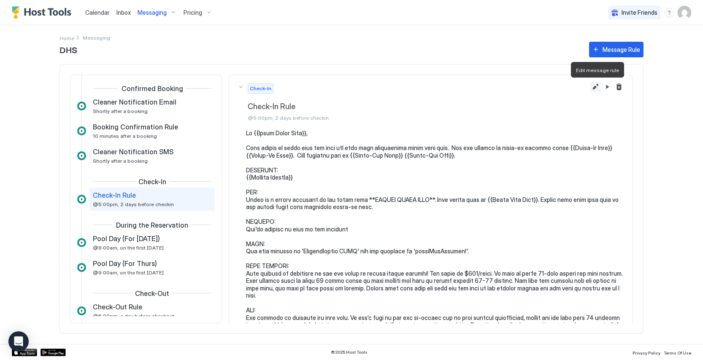
click at [593, 88] on button "Edit message rule" at bounding box center [595, 87] width 10 height 10
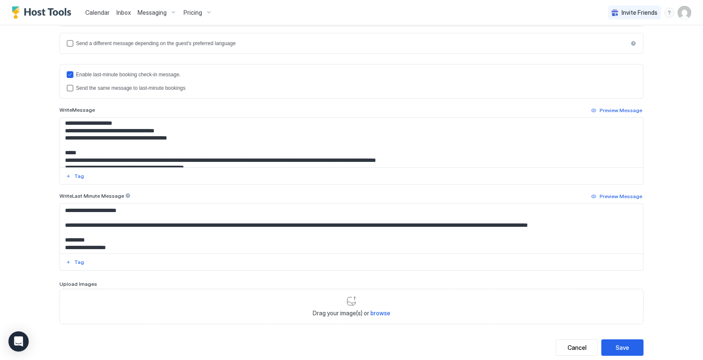
scroll to position [266, 0]
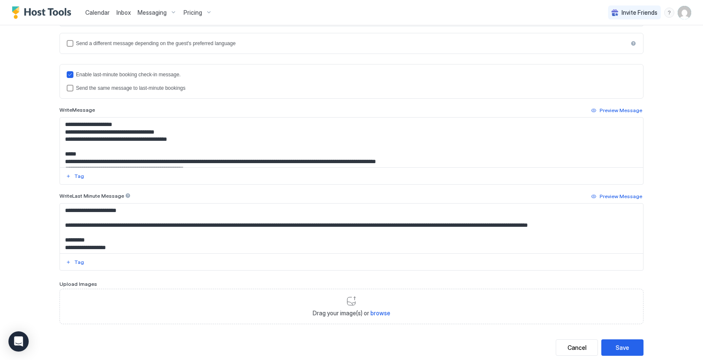
click at [198, 146] on textarea "Input Field" at bounding box center [351, 143] width 583 height 50
type textarea "**********"
click at [625, 351] on div "Save" at bounding box center [621, 347] width 13 height 9
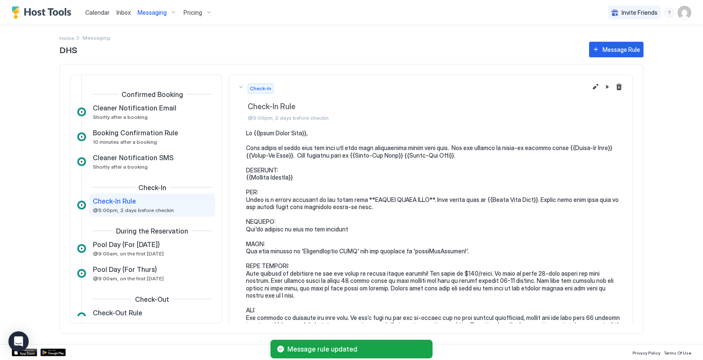
scroll to position [8, 0]
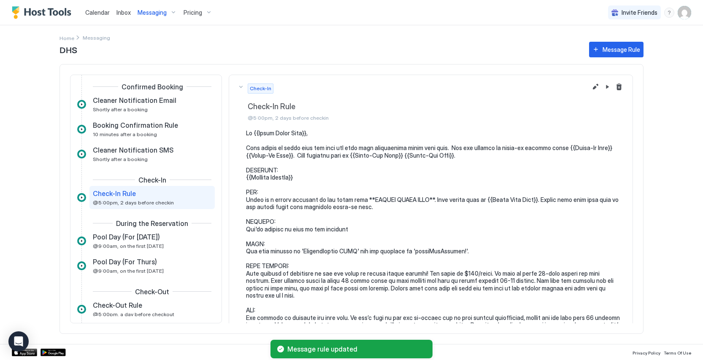
click at [170, 19] on button "Messaging" at bounding box center [157, 12] width 46 height 25
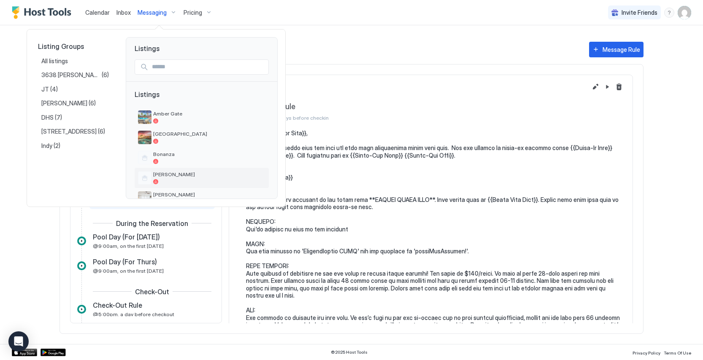
click at [182, 180] on div at bounding box center [209, 181] width 112 height 5
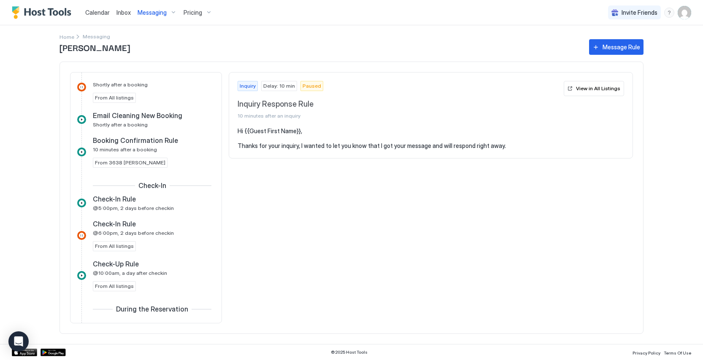
scroll to position [258, 0]
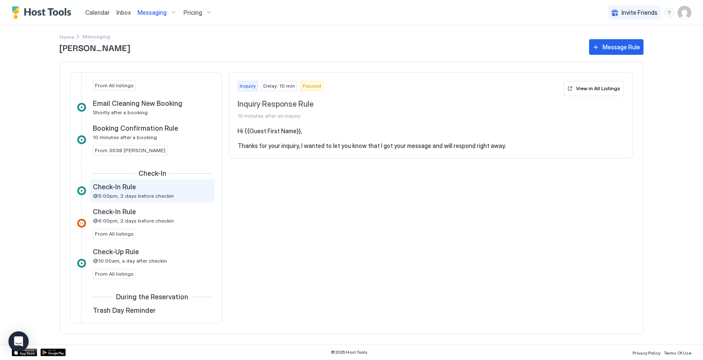
click at [175, 191] on div "Check-In Rule" at bounding box center [146, 187] width 107 height 8
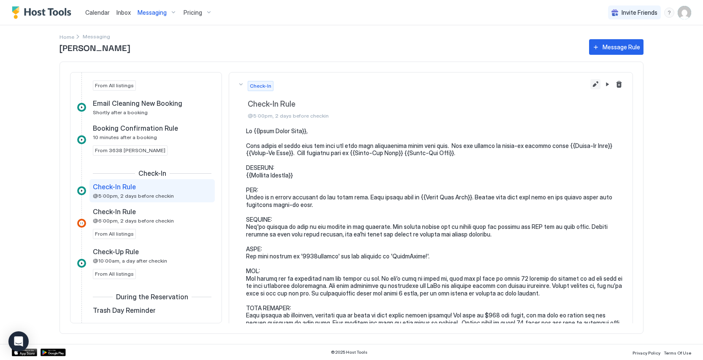
click at [595, 87] on button "Edit message rule" at bounding box center [595, 84] width 10 height 10
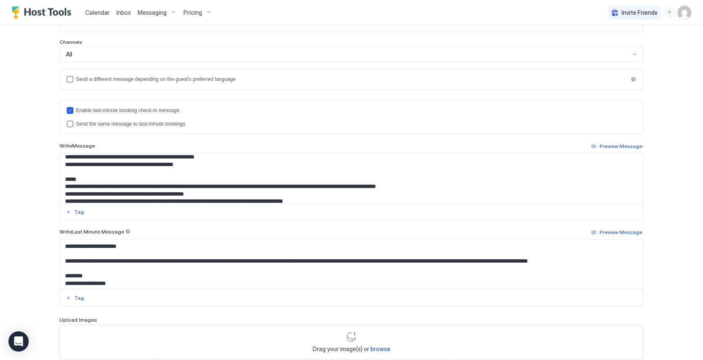
scroll to position [254, 0]
click at [106, 170] on textarea "Input Field" at bounding box center [351, 179] width 583 height 50
click at [176, 175] on textarea "Input Field" at bounding box center [351, 179] width 583 height 50
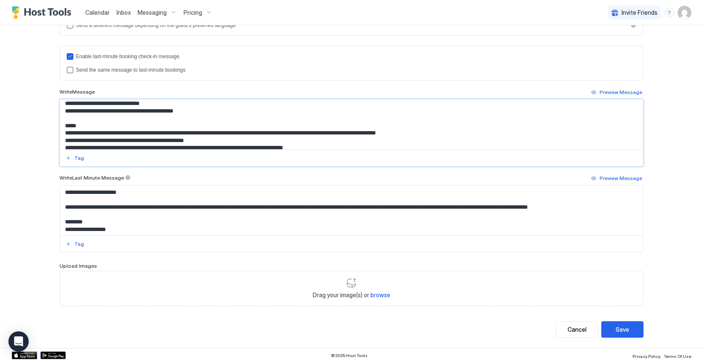
scroll to position [236, 0]
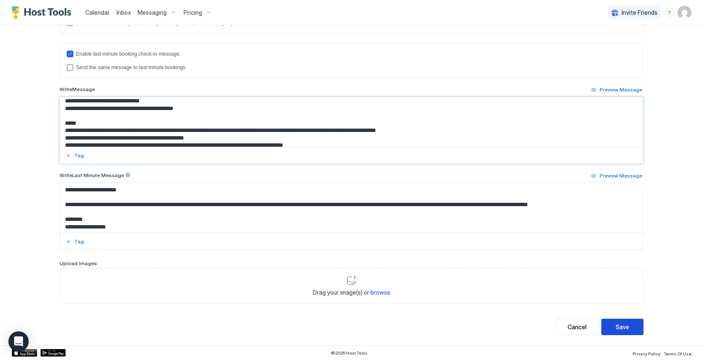
type textarea "**********"
click at [636, 327] on button "Save" at bounding box center [622, 327] width 42 height 16
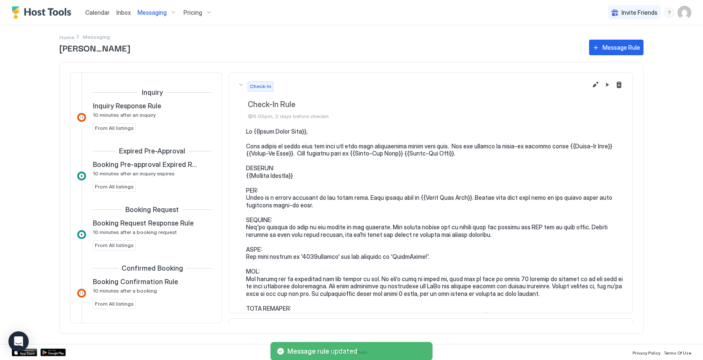
scroll to position [237, 0]
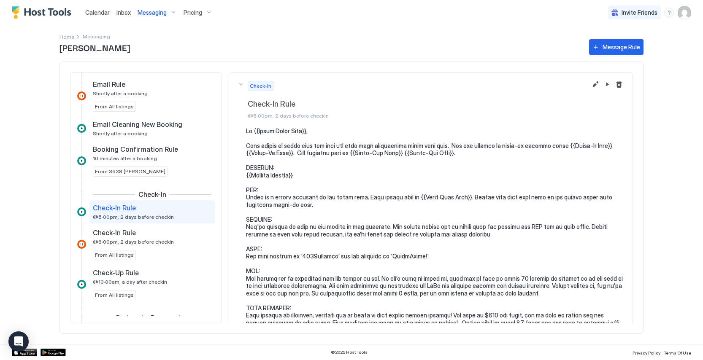
click at [166, 15] on div "Messaging" at bounding box center [157, 12] width 46 height 14
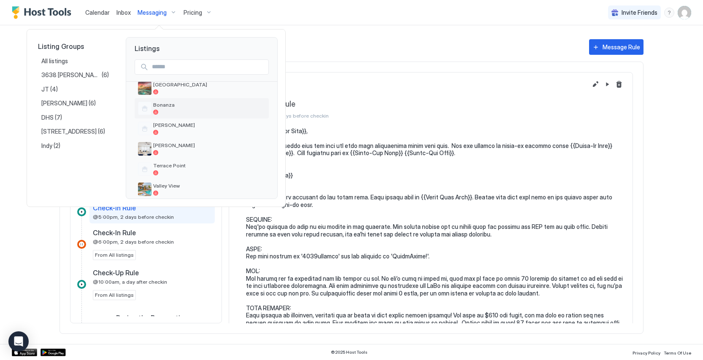
scroll to position [50, 0]
click at [193, 170] on div at bounding box center [209, 172] width 112 height 5
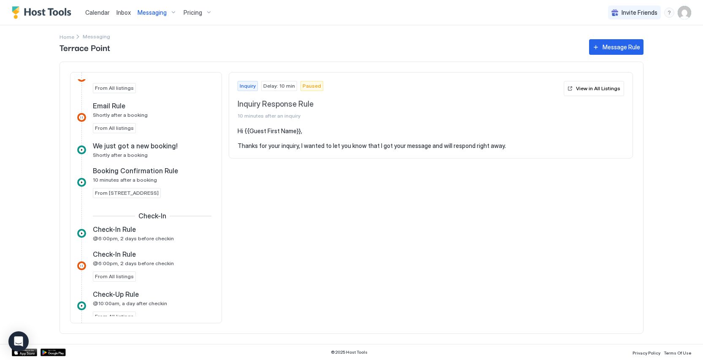
scroll to position [216, 0]
click at [172, 238] on div "Check-In Rule @6:00pm, 2 days before checkin" at bounding box center [146, 233] width 107 height 16
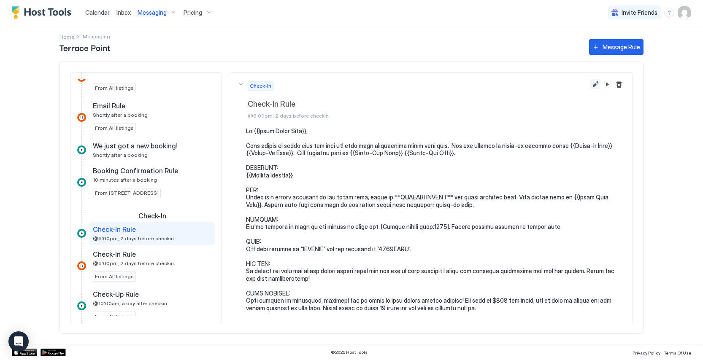
click at [591, 86] on button "Edit message rule" at bounding box center [595, 84] width 10 height 10
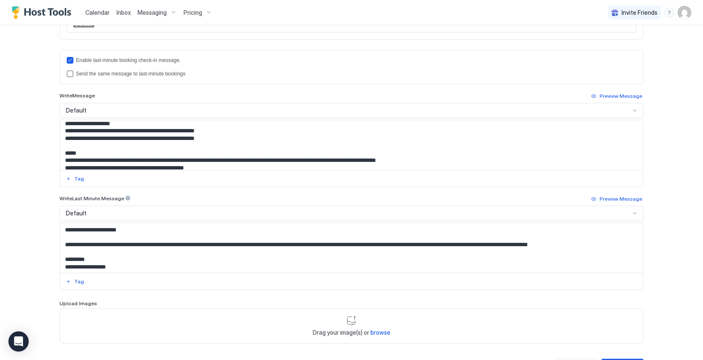
scroll to position [232, 0]
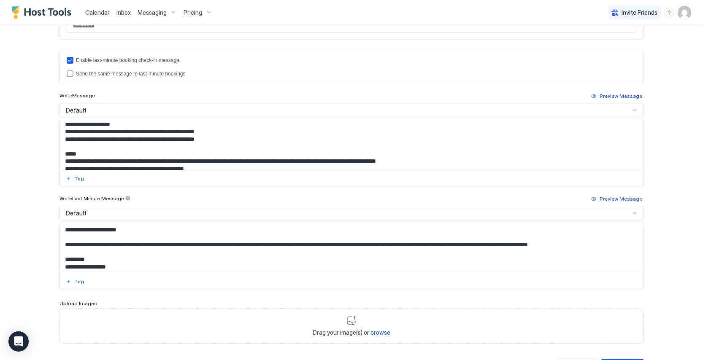
click at [117, 144] on textarea "Input Field" at bounding box center [351, 145] width 583 height 50
click at [186, 146] on textarea "Input Field" at bounding box center [351, 145] width 583 height 50
type textarea "**********"
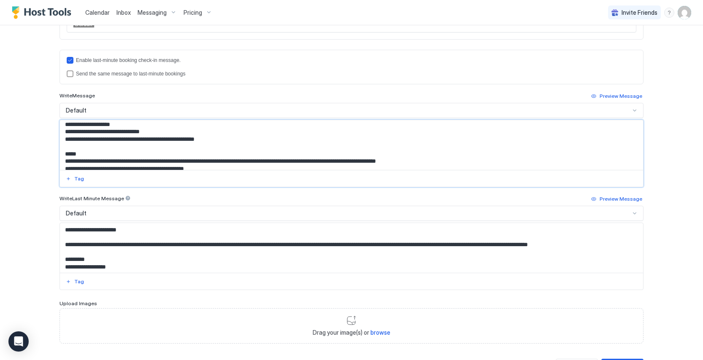
click at [686, 240] on div "**********" at bounding box center [351, 180] width 703 height 360
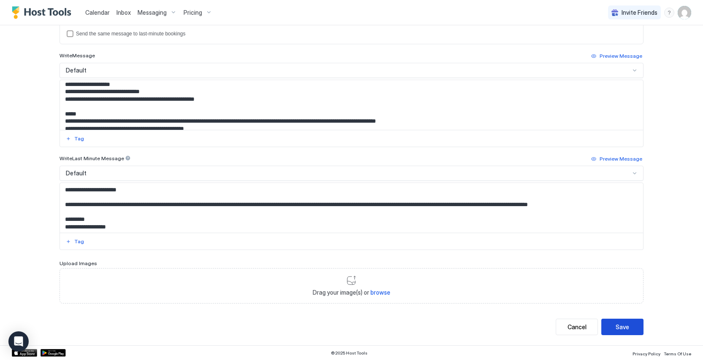
click at [626, 326] on div "Save" at bounding box center [621, 327] width 13 height 9
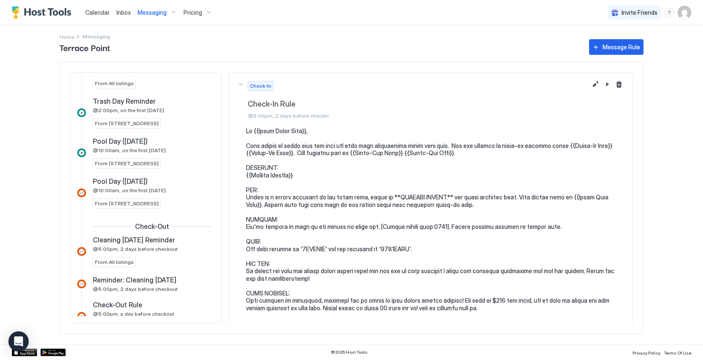
scroll to position [502, 0]
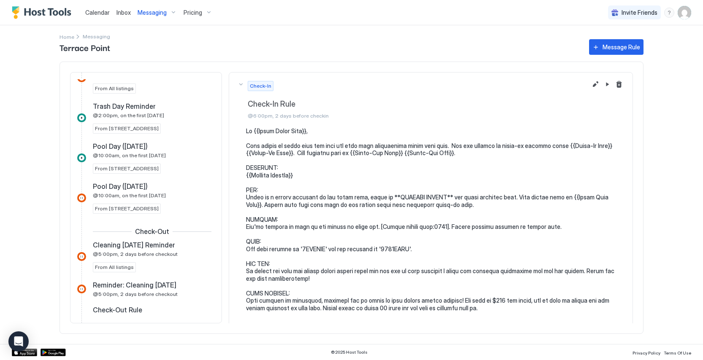
click at [40, 172] on div "Calendar Inbox Messaging Pricing Invite Friends CC Home Messaging Terrace Point…" at bounding box center [351, 180] width 703 height 360
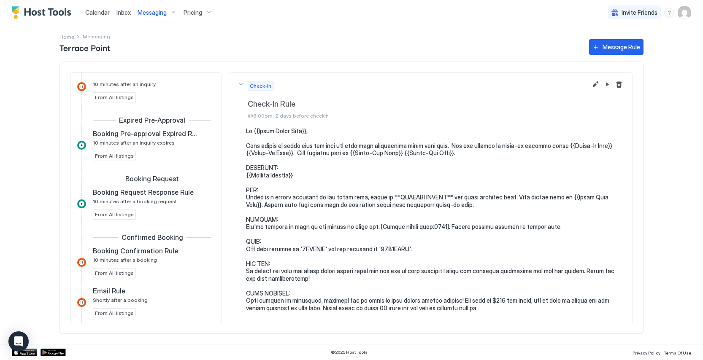
scroll to position [0, 0]
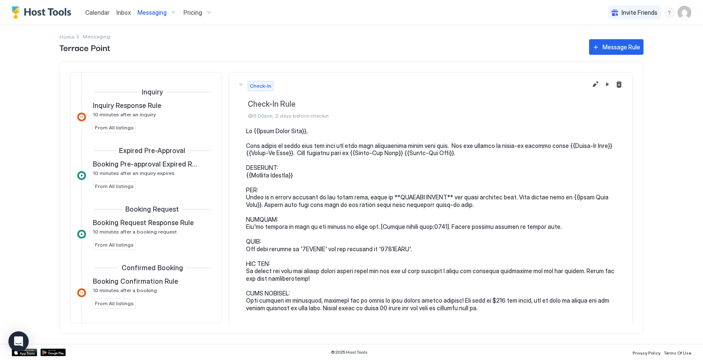
click at [160, 14] on span "Messaging" at bounding box center [152, 13] width 29 height 8
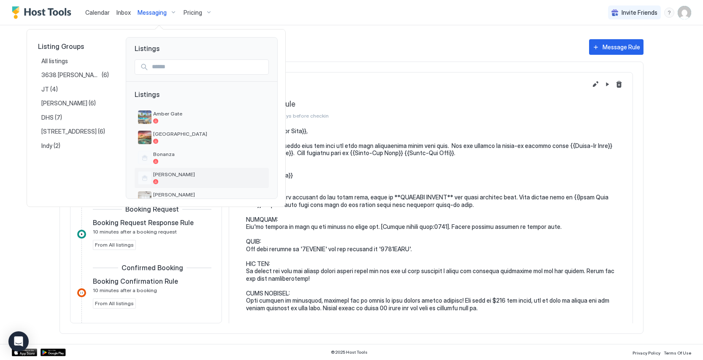
click at [177, 181] on div at bounding box center [209, 181] width 112 height 5
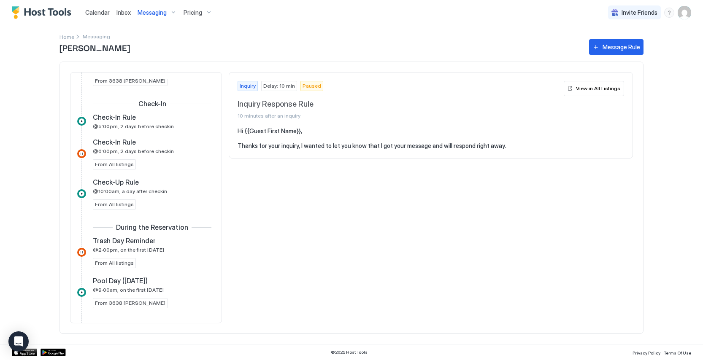
scroll to position [343, 0]
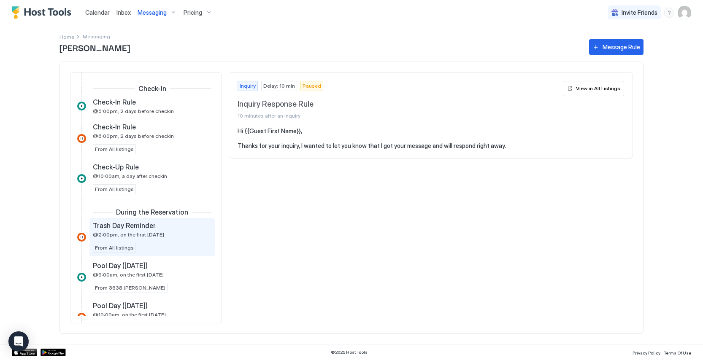
click at [177, 241] on div "Trash Day Reminder @2:00pm, on the first [DATE] From All listings" at bounding box center [152, 237] width 119 height 32
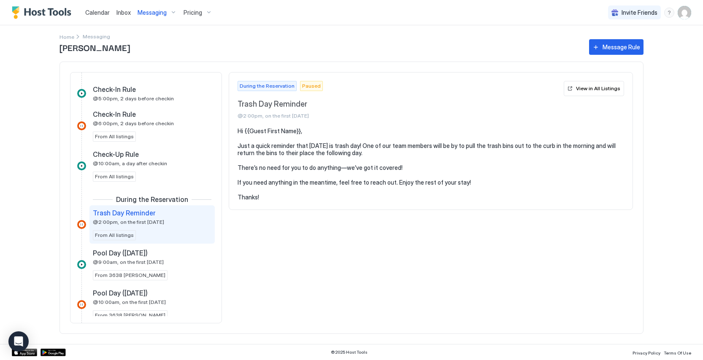
scroll to position [367, 0]
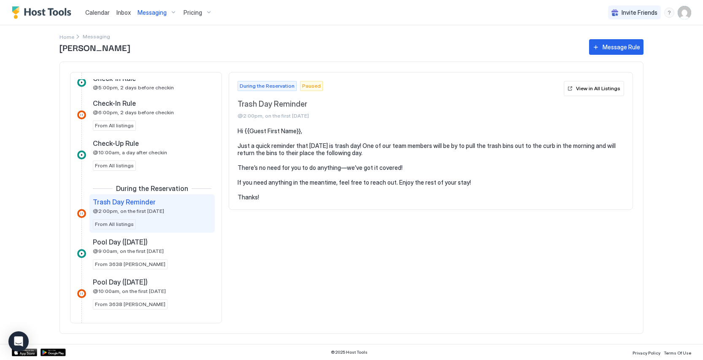
click at [170, 12] on div "Messaging" at bounding box center [157, 12] width 46 height 14
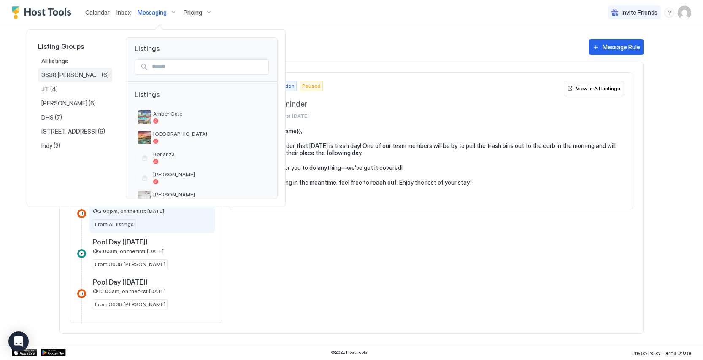
click at [97, 77] on div "3638 [PERSON_NAME] (6)" at bounding box center [74, 75] width 67 height 8
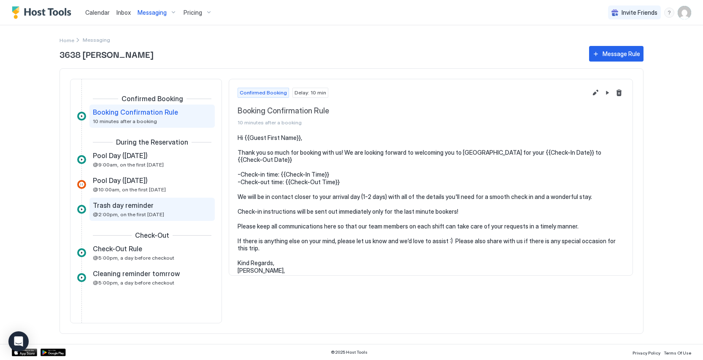
click at [173, 208] on div "Trash day reminder" at bounding box center [146, 205] width 107 height 8
